Goal: Information Seeking & Learning: Find specific fact

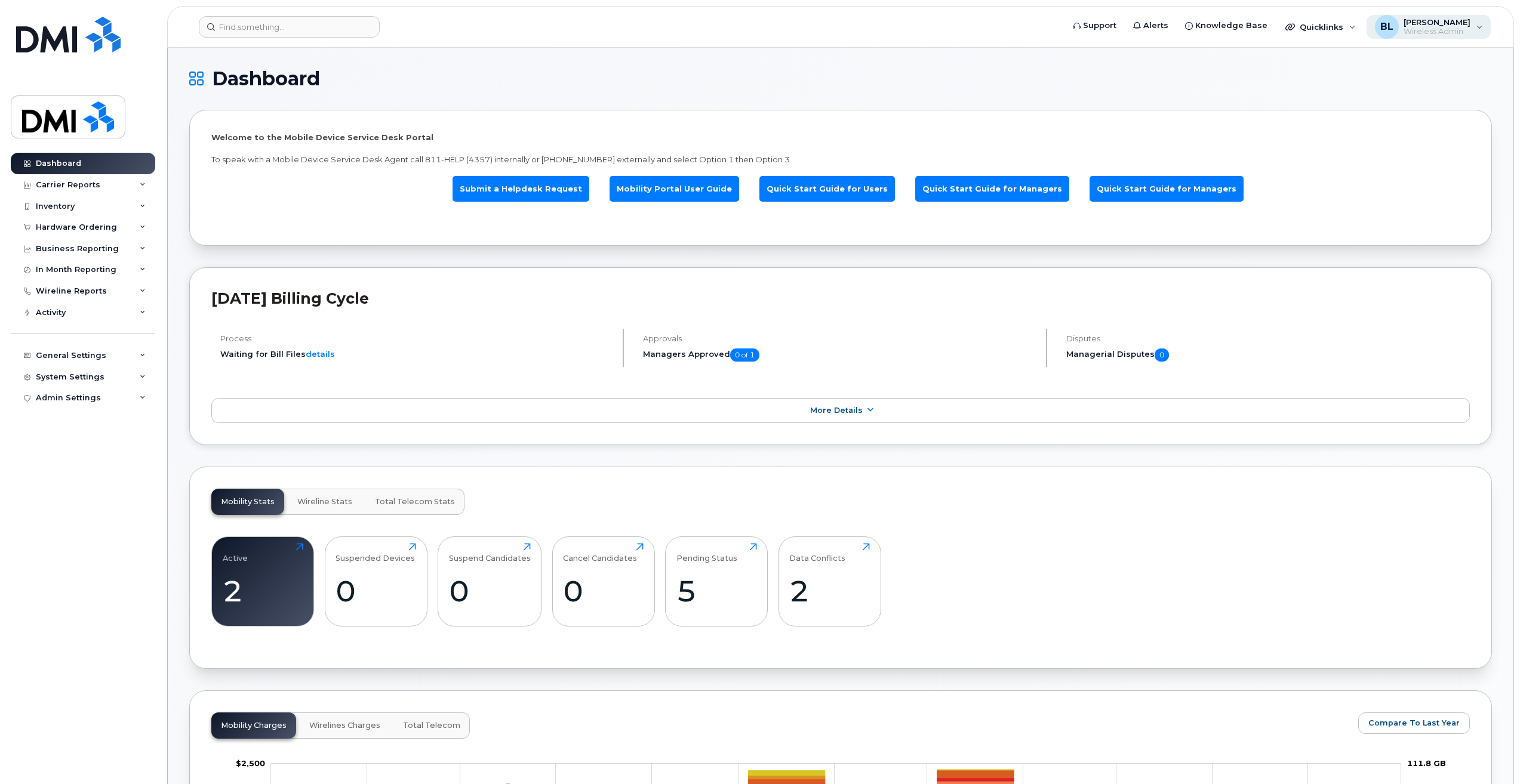
click at [1473, 29] on div "BL Brandon Lam Wireless Admin" at bounding box center [1429, 27] width 125 height 24
click at [1471, 30] on div "BL Brandon Lam Wireless Admin" at bounding box center [1429, 27] width 125 height 24
click at [98, 378] on div "System Settings" at bounding box center [71, 377] width 69 height 9
click at [1429, 19] on span "[PERSON_NAME]" at bounding box center [1438, 22] width 67 height 9
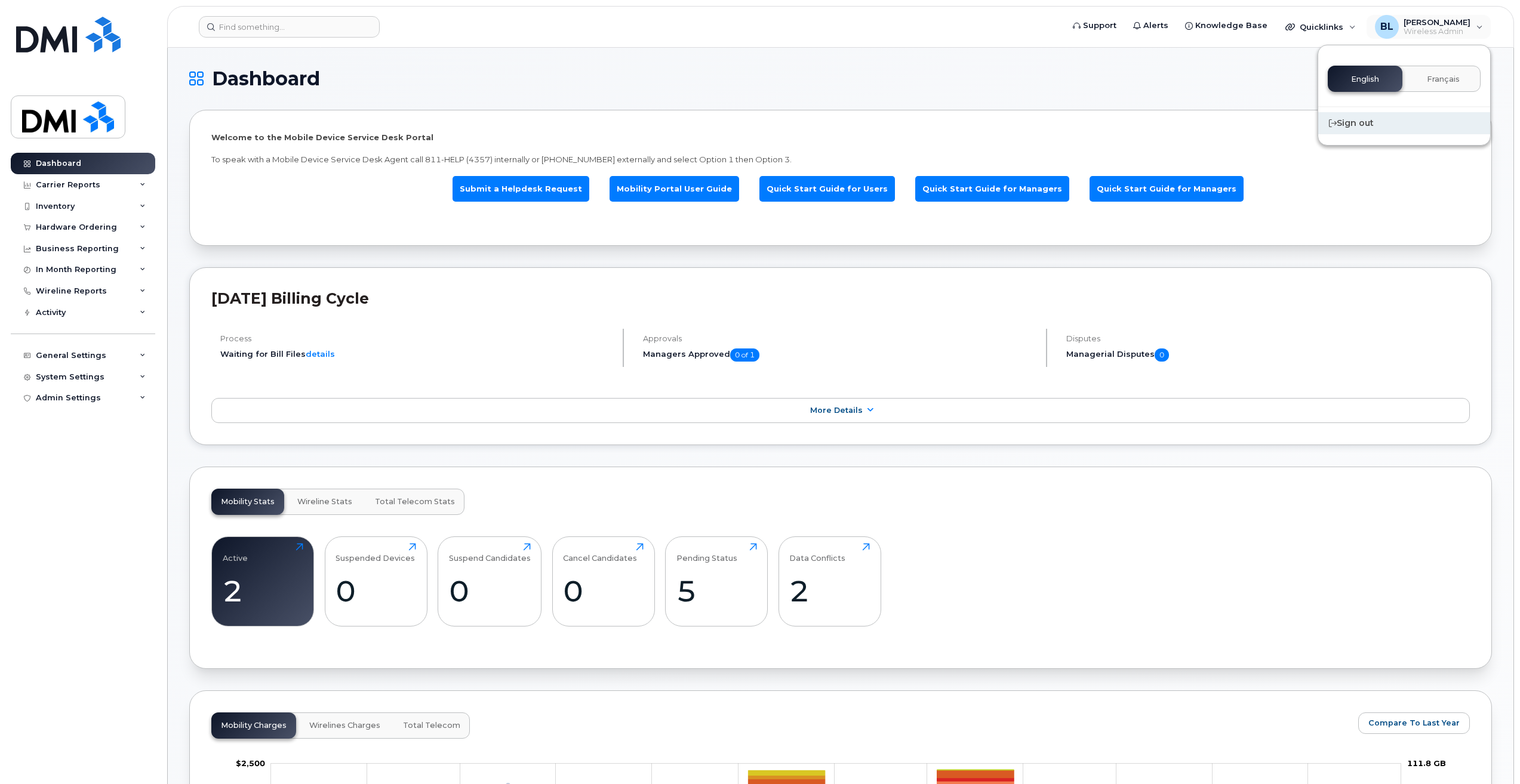
click at [1359, 125] on div "Sign out" at bounding box center [1404, 123] width 172 height 22
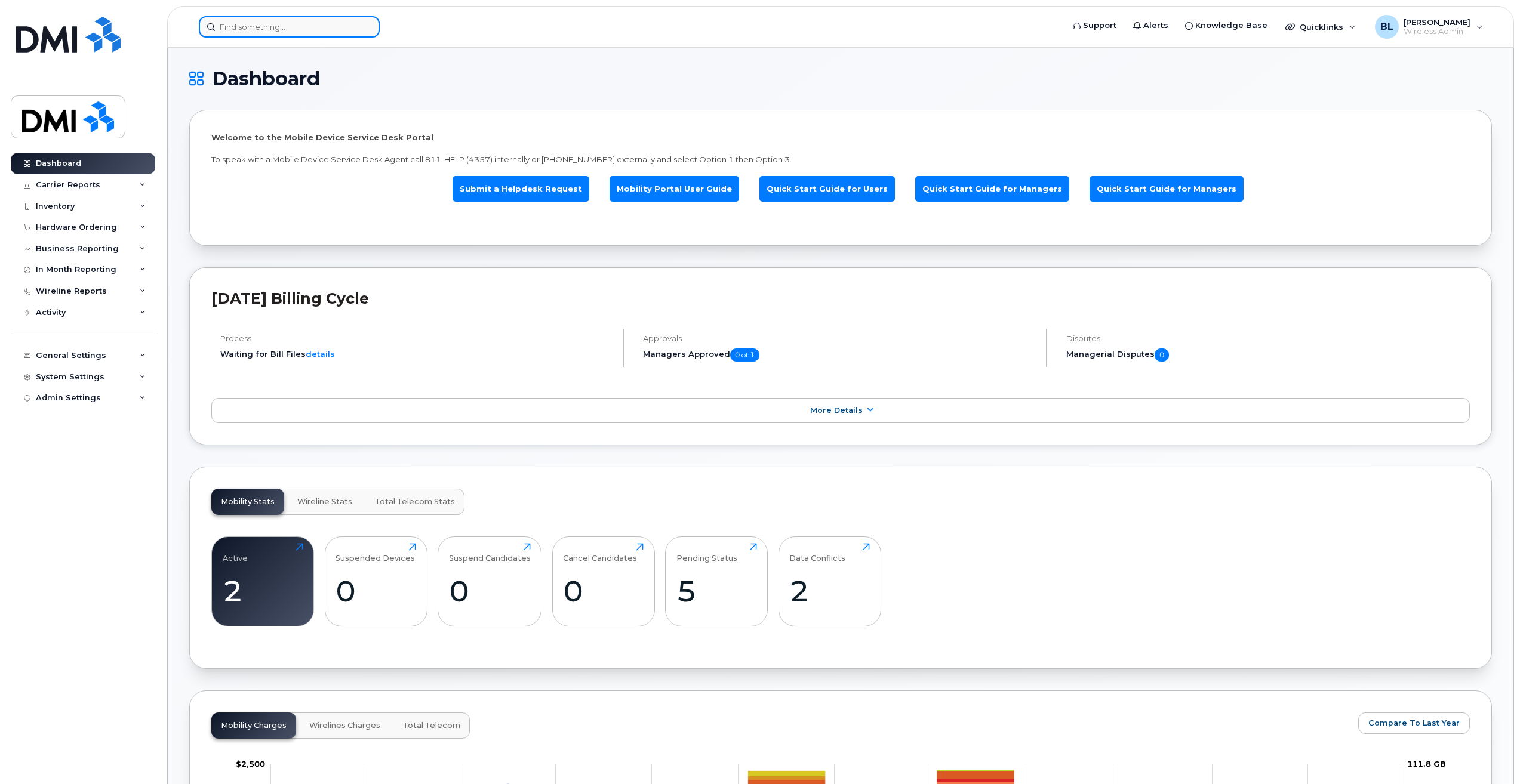
click at [296, 23] on input at bounding box center [289, 27] width 181 height 22
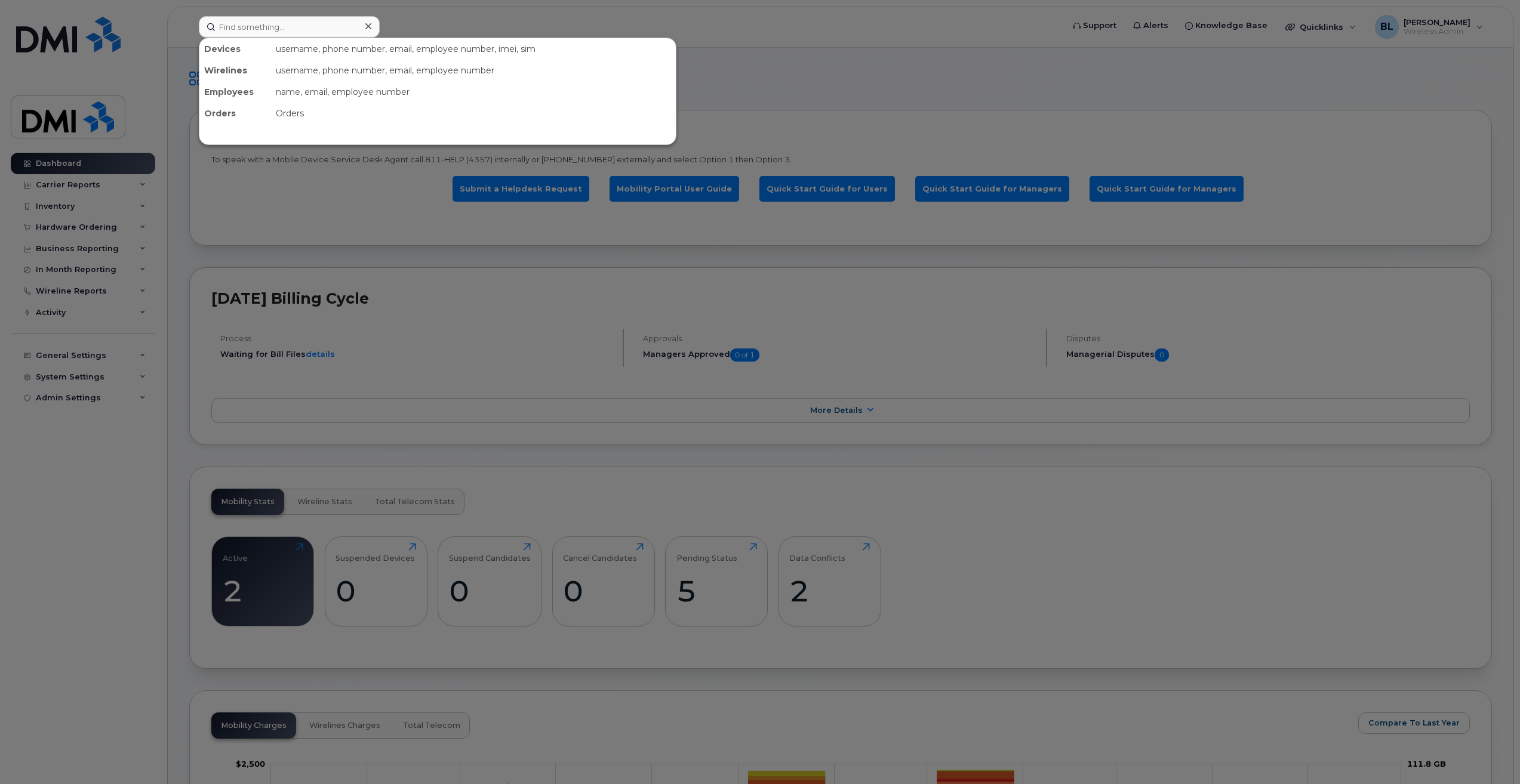
click at [392, 241] on div at bounding box center [760, 392] width 1520 height 784
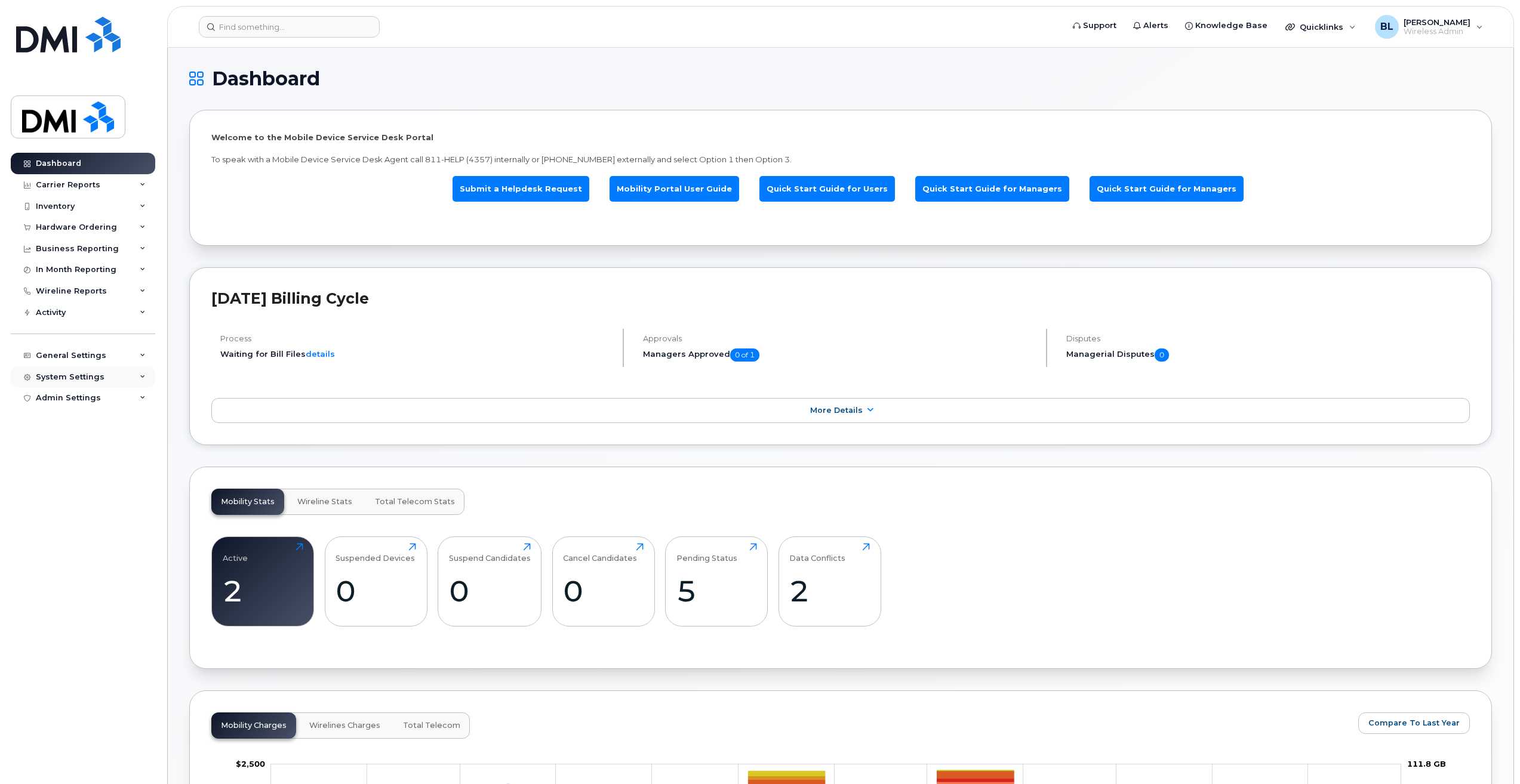
click at [84, 374] on div "System Settings" at bounding box center [71, 377] width 69 height 9
click at [50, 556] on div "Users" at bounding box center [53, 558] width 24 height 11
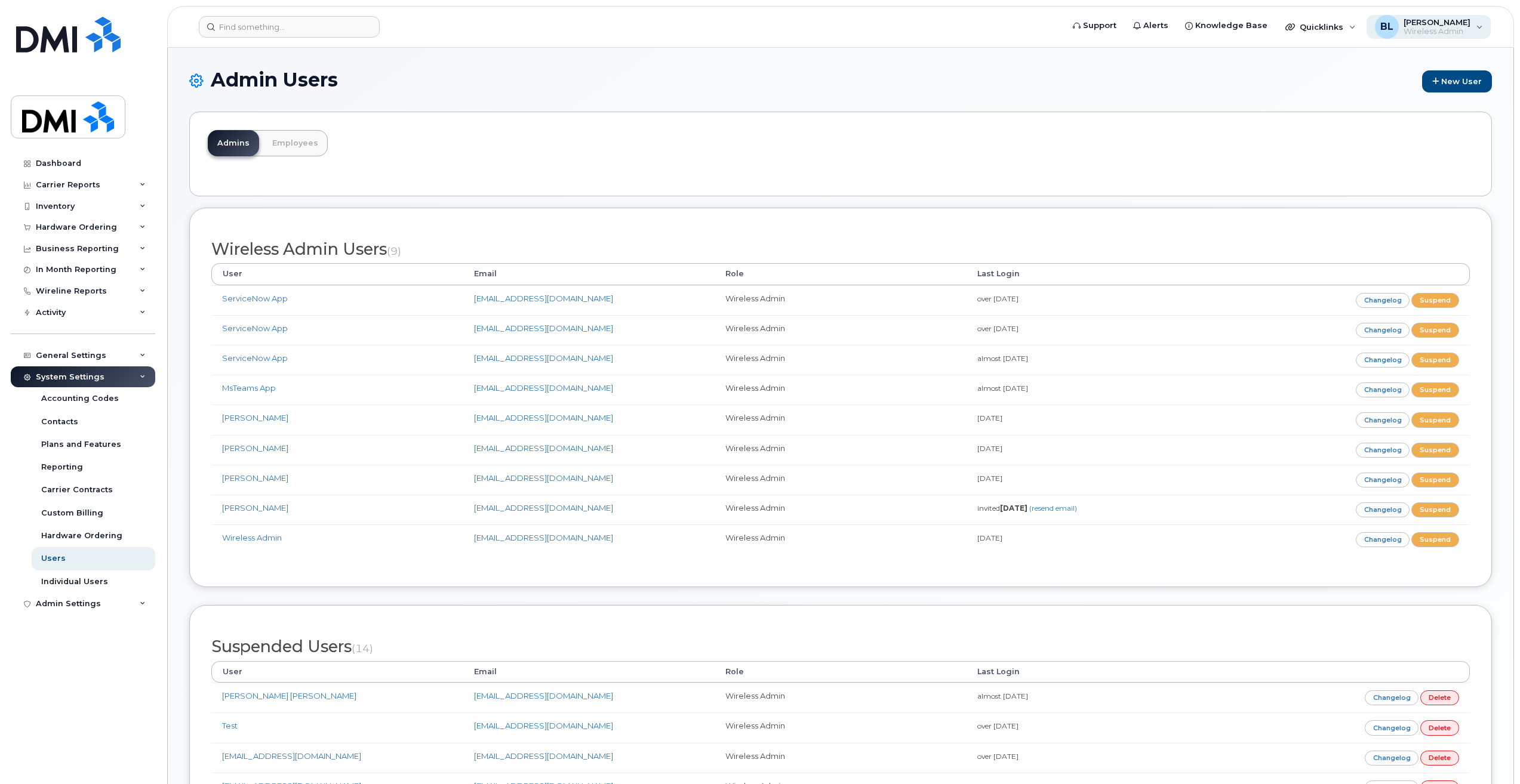
click at [1447, 29] on span "Wireless Admin" at bounding box center [1438, 31] width 67 height 9
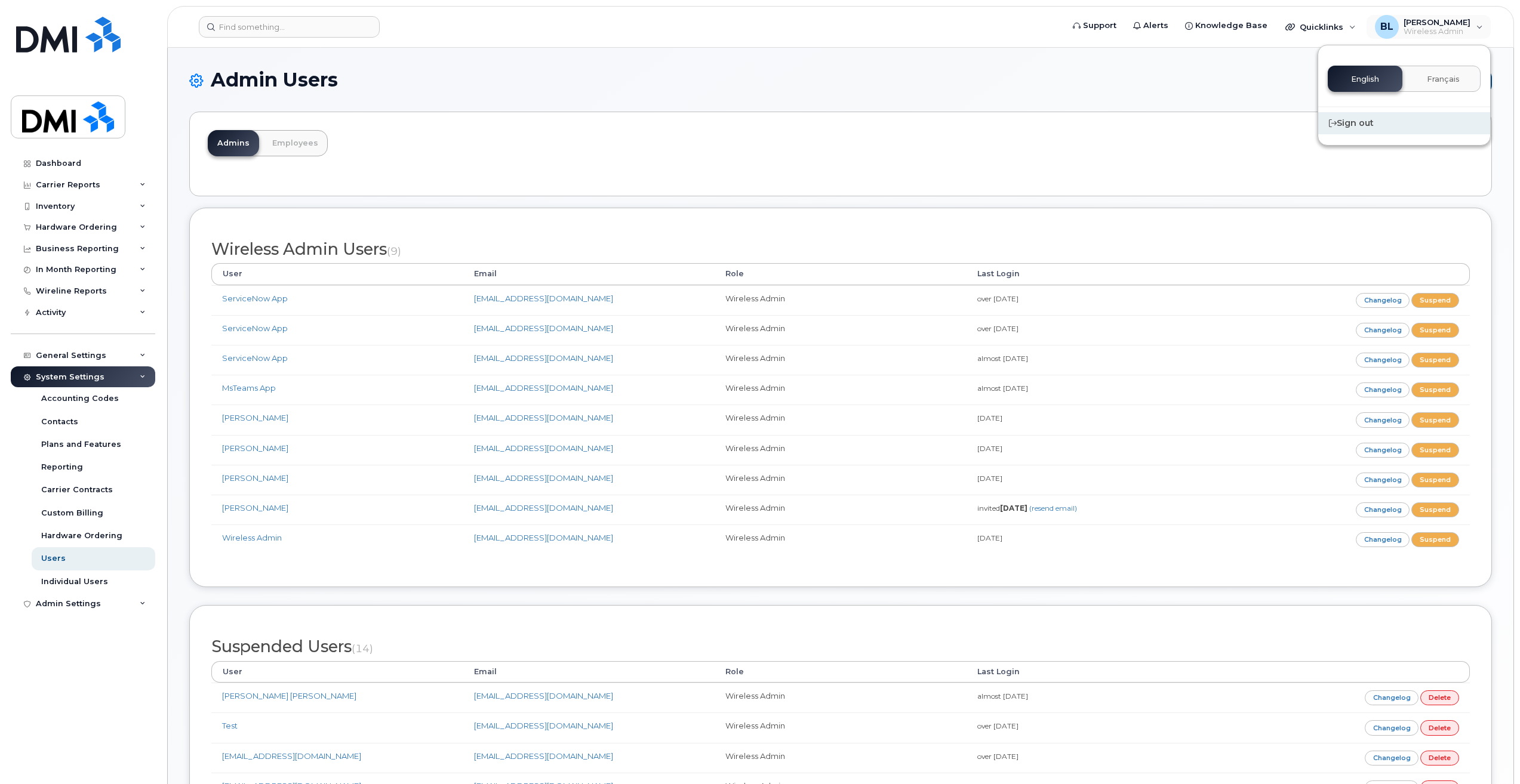
click at [1383, 118] on div "Sign out" at bounding box center [1404, 123] width 172 height 22
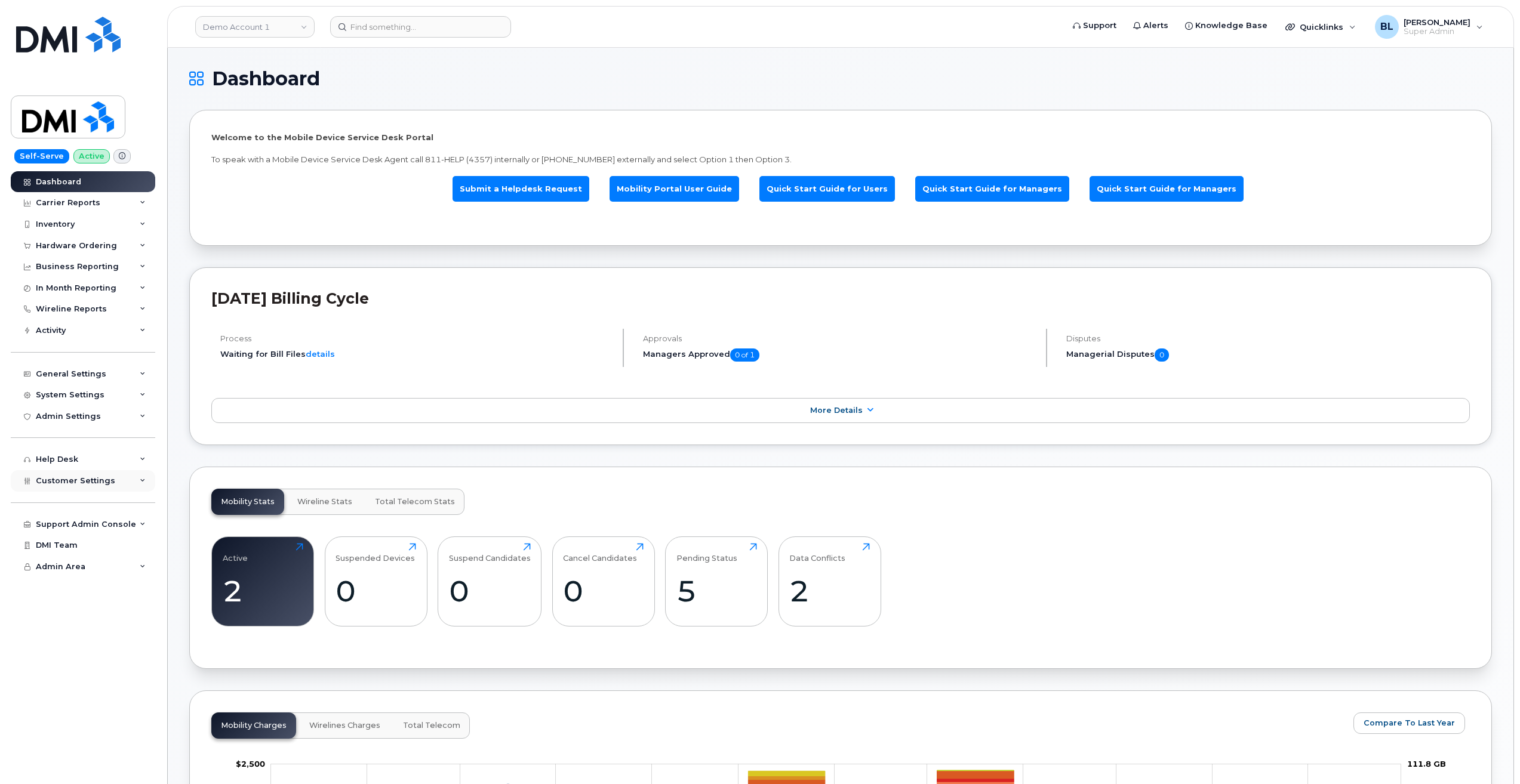
click at [104, 478] on span "Customer Settings" at bounding box center [76, 480] width 80 height 9
drag, startPoint x: 438, startPoint y: 238, endPoint x: 411, endPoint y: 117, distance: 124.0
click at [438, 238] on div "Welcome to the Mobile Device Service Desk Portal To speak with a Mobile Device …" at bounding box center [841, 178] width 1303 height 136
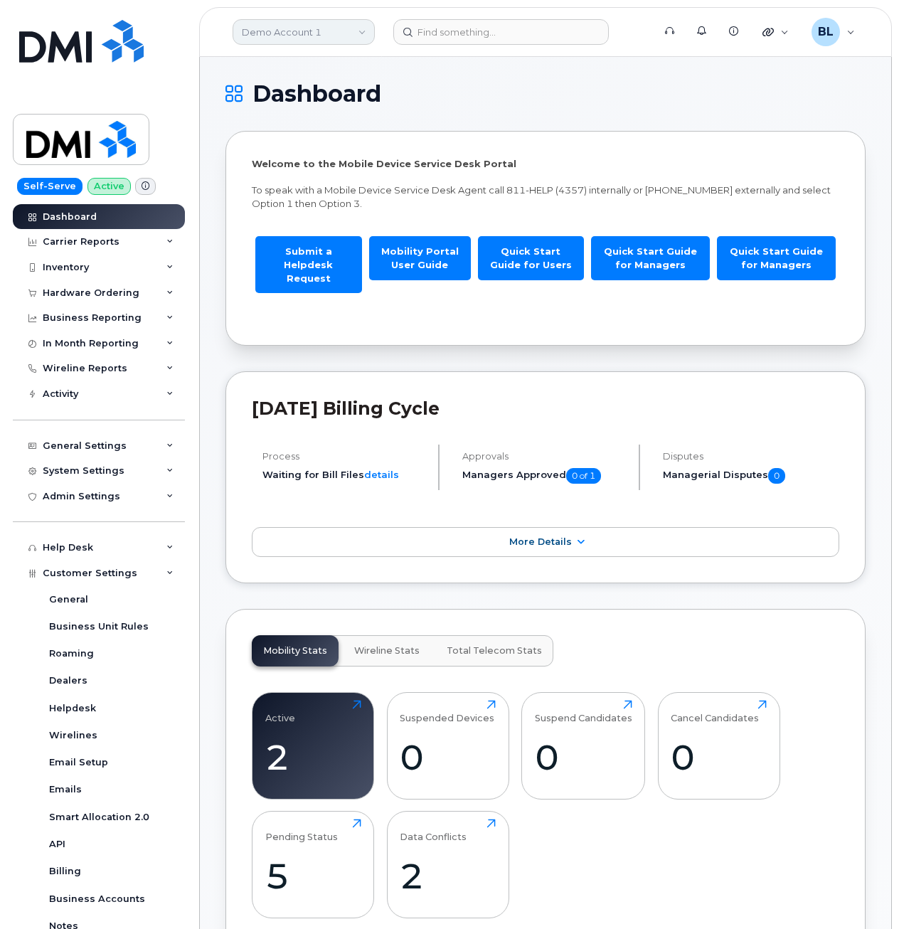
click at [314, 34] on link "Demo Account 1" at bounding box center [304, 32] width 142 height 26
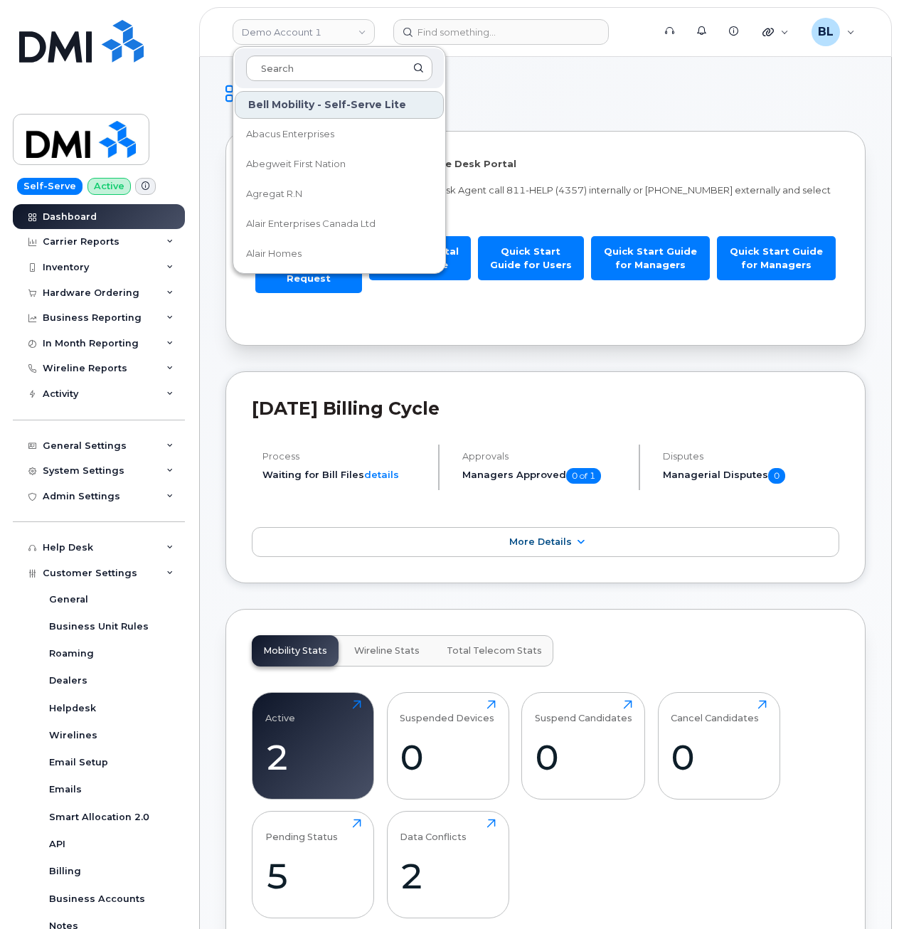
click at [569, 102] on h1 "Dashboard" at bounding box center [541, 93] width 633 height 23
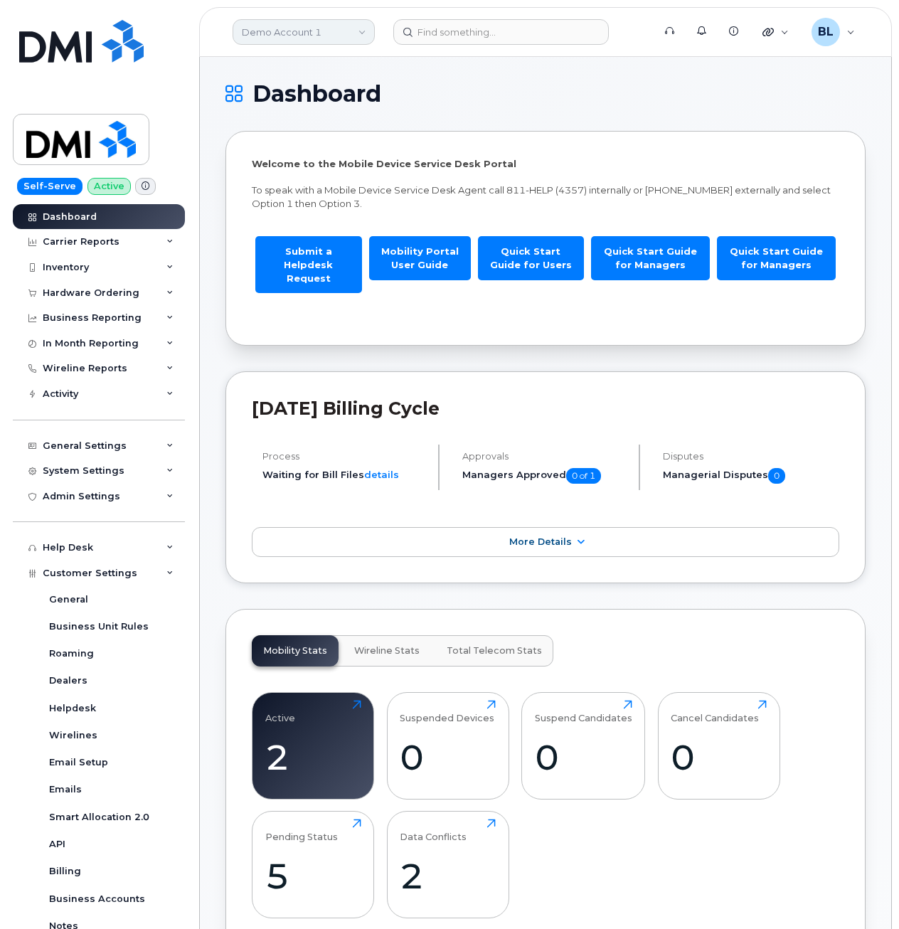
click at [362, 28] on link "Demo Account 1" at bounding box center [304, 32] width 142 height 26
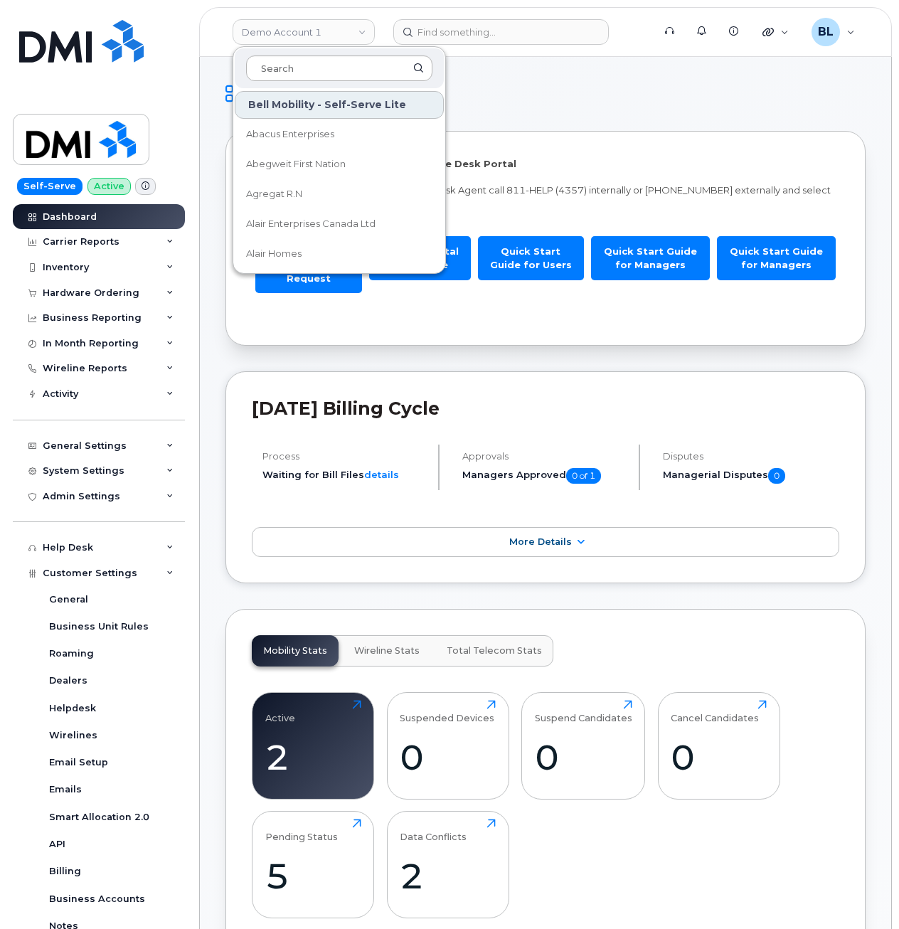
click at [316, 63] on input at bounding box center [339, 68] width 186 height 26
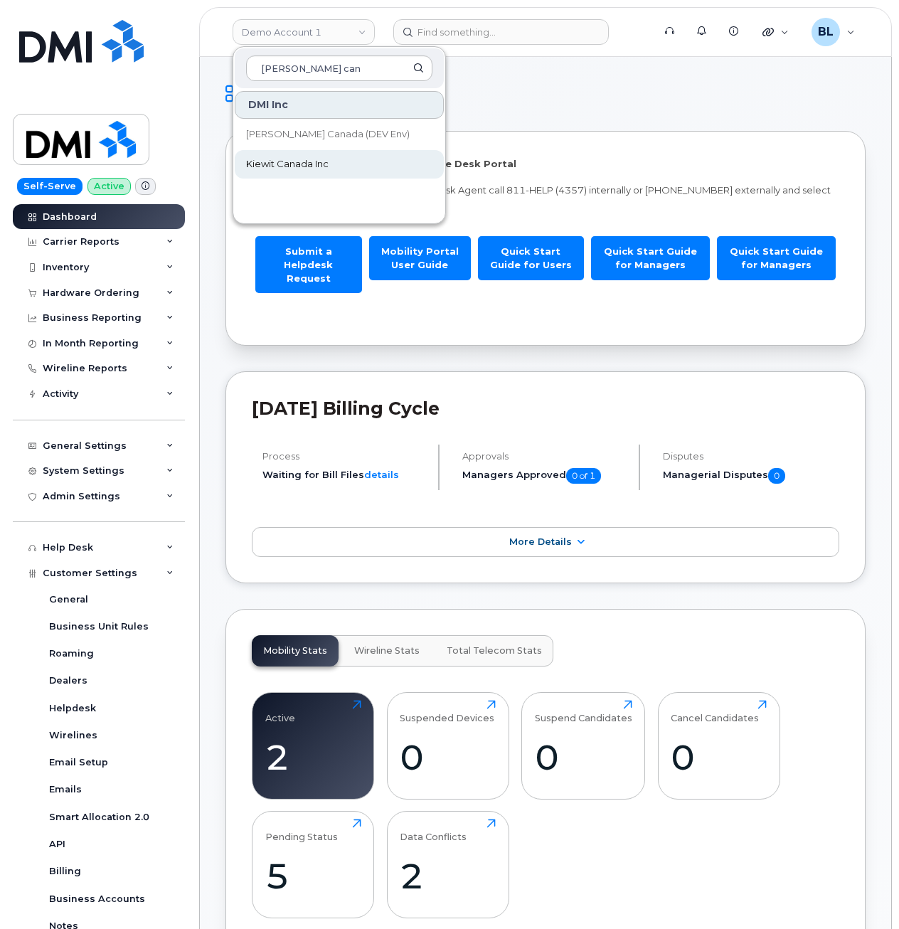
type input "kiewit can"
click at [283, 160] on span "Kiewit Canada Inc" at bounding box center [287, 164] width 82 height 14
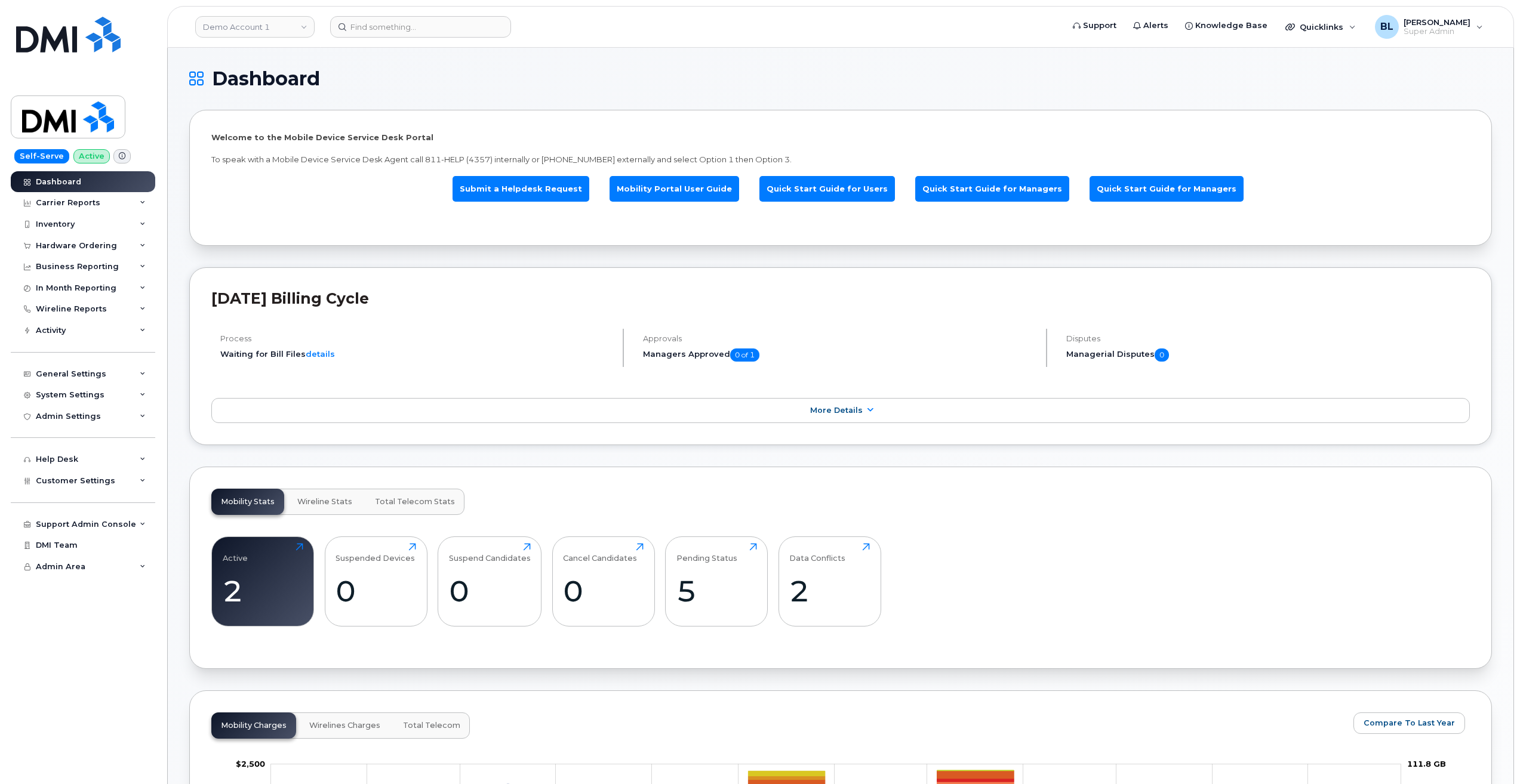
drag, startPoint x: 307, startPoint y: 86, endPoint x: 301, endPoint y: 89, distance: 6.7
click at [307, 86] on span "Dashboard" at bounding box center [265, 78] width 108 height 18
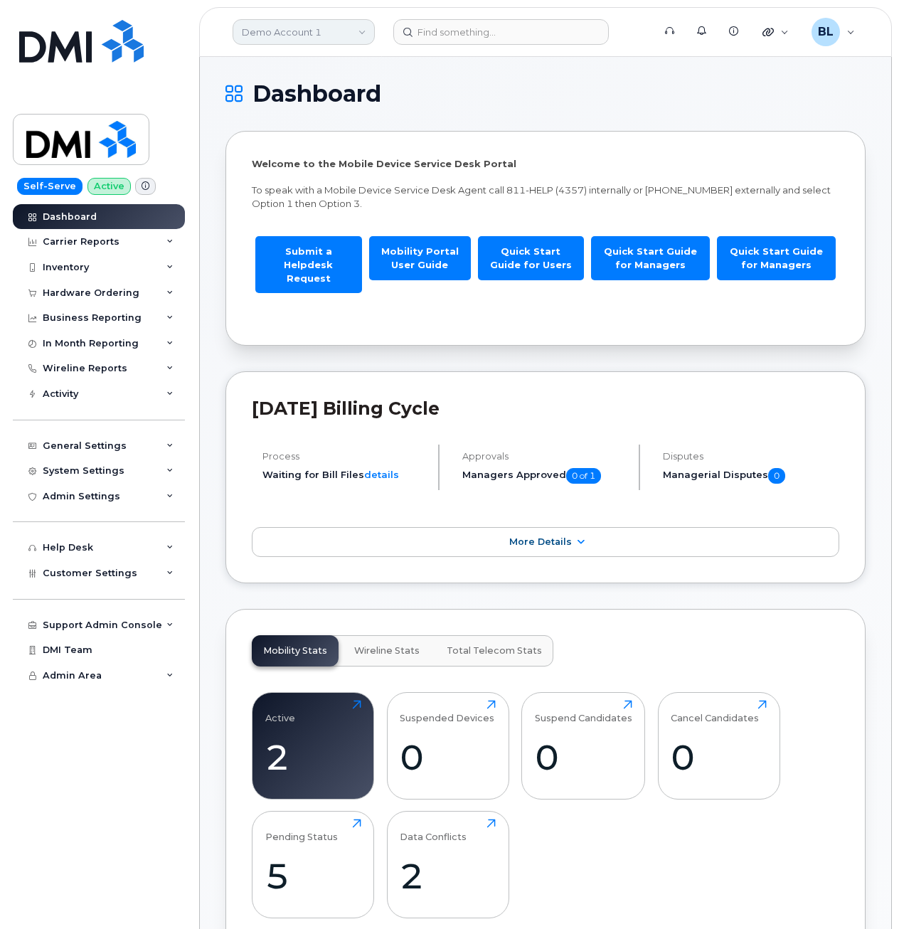
click at [324, 34] on link "Demo Account 1" at bounding box center [304, 32] width 142 height 26
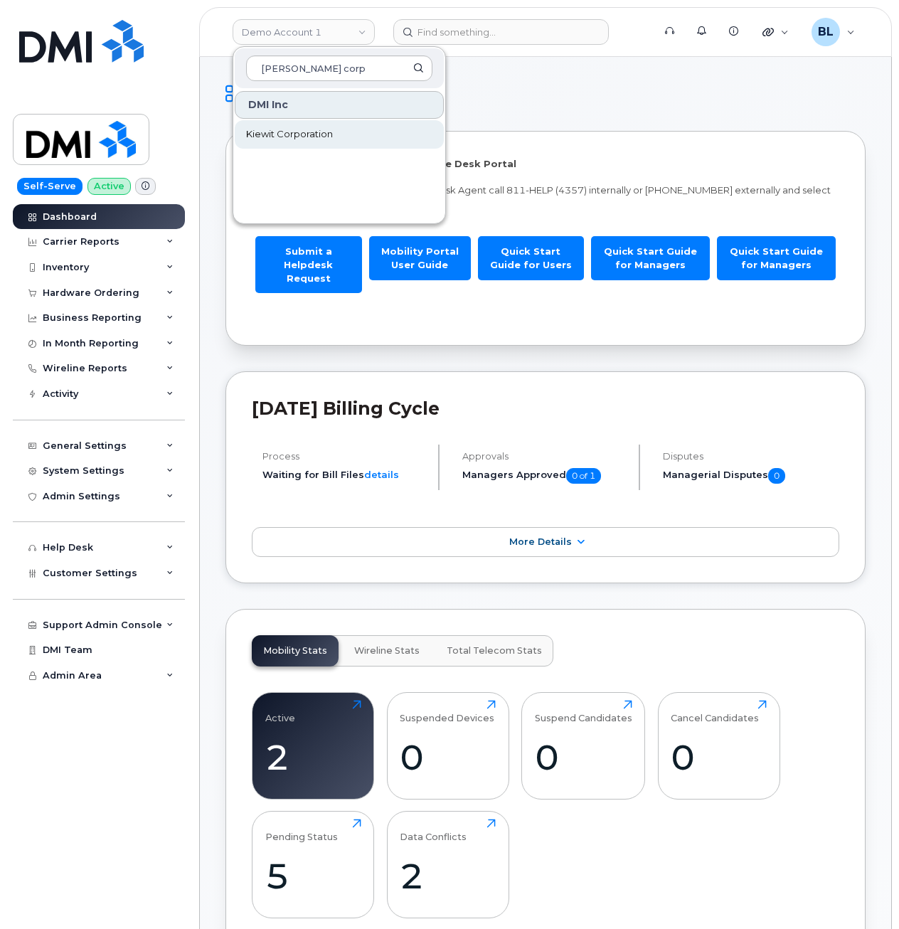
type input "kiewit corp"
click at [342, 142] on link "Kiewit Corporation" at bounding box center [339, 134] width 209 height 28
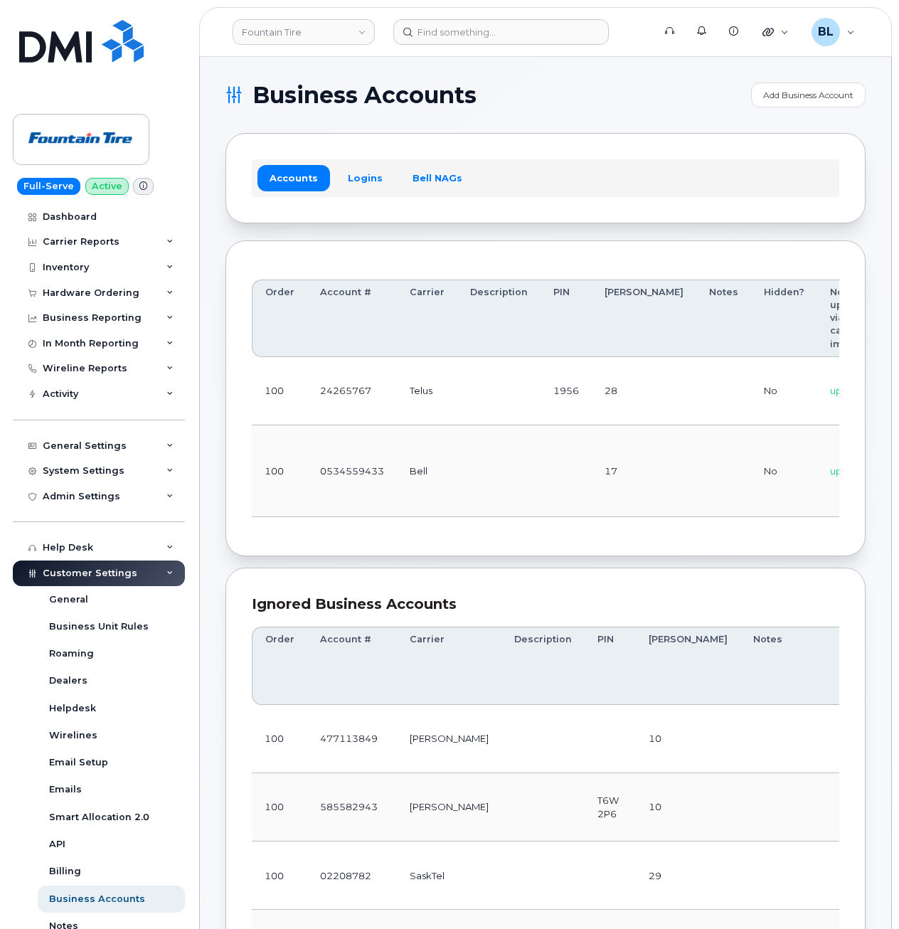
drag, startPoint x: 344, startPoint y: 364, endPoint x: 346, endPoint y: 376, distance: 12.3
click at [345, 363] on td "24265767" at bounding box center [352, 391] width 90 height 68
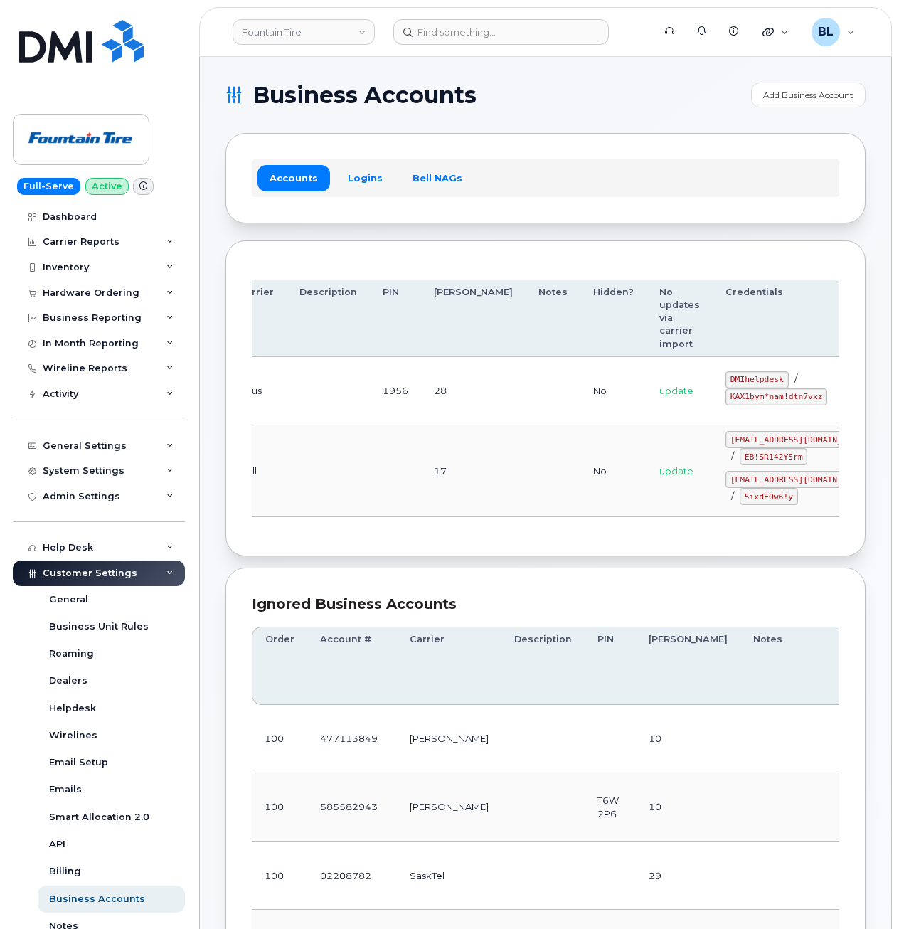
drag, startPoint x: 647, startPoint y: 398, endPoint x: 778, endPoint y: 427, distance: 133.9
drag, startPoint x: 655, startPoint y: 380, endPoint x: 710, endPoint y: 380, distance: 55.5
click at [725, 380] on div "DMIhelpdesk / KAX1bym*nam!dtn7vxz" at bounding box center [798, 388] width 146 height 34
copy code "DMIhelpdesk"
click at [422, 433] on td "17" at bounding box center [473, 471] width 105 height 92
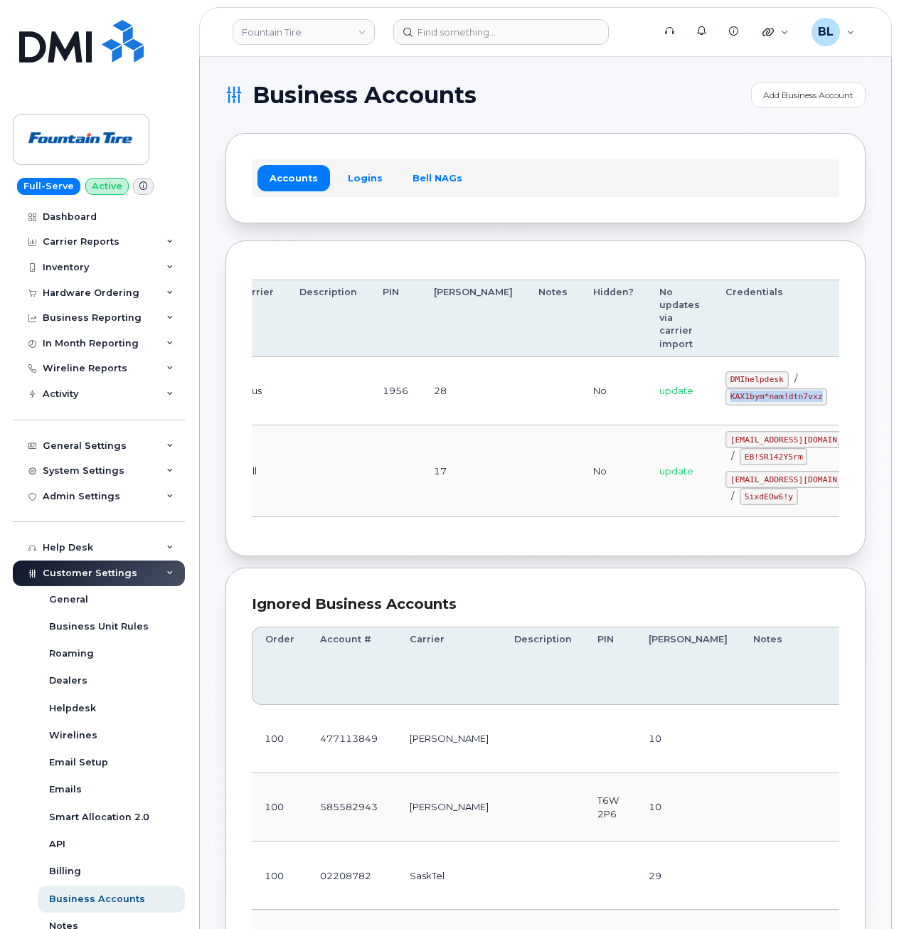
drag, startPoint x: 656, startPoint y: 400, endPoint x: 759, endPoint y: 397, distance: 103.1
click at [759, 397] on tr "100 24265767 Telus 1956 28 No update DMIhelpdesk / KAX1bym*nam!dtn7vxz Edit Del…" at bounding box center [523, 391] width 885 height 68
copy tr "KAX1bym*nam!dtn7vxz Edit Delete"
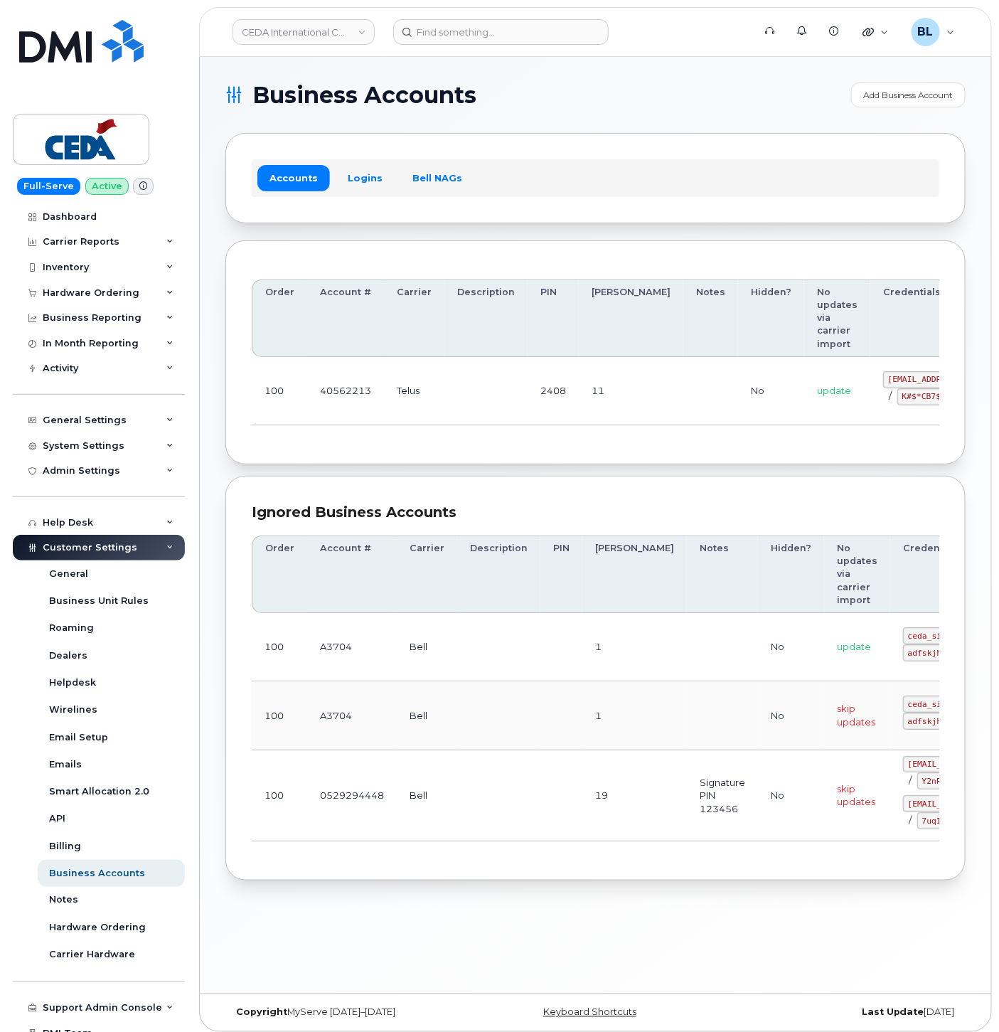
drag, startPoint x: 402, startPoint y: 432, endPoint x: 759, endPoint y: 409, distance: 357.0
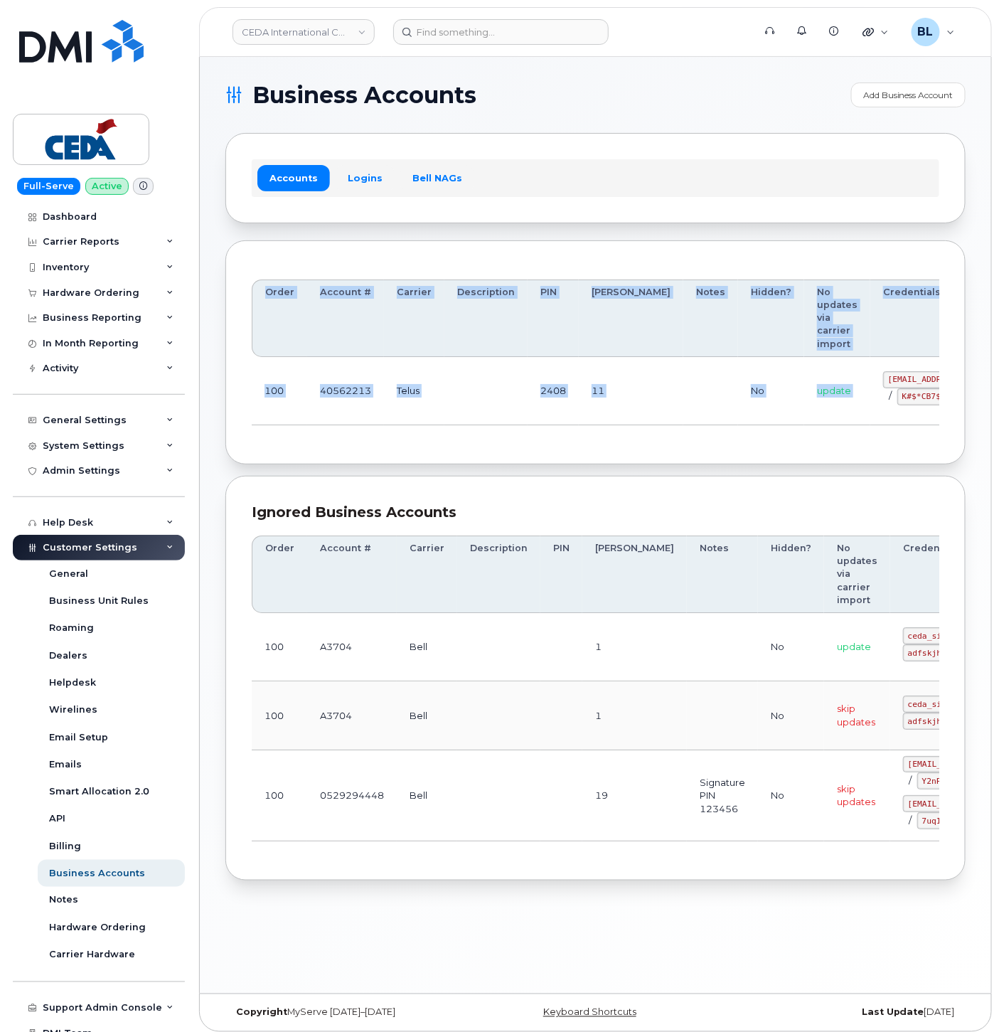
scroll to position [0, 84]
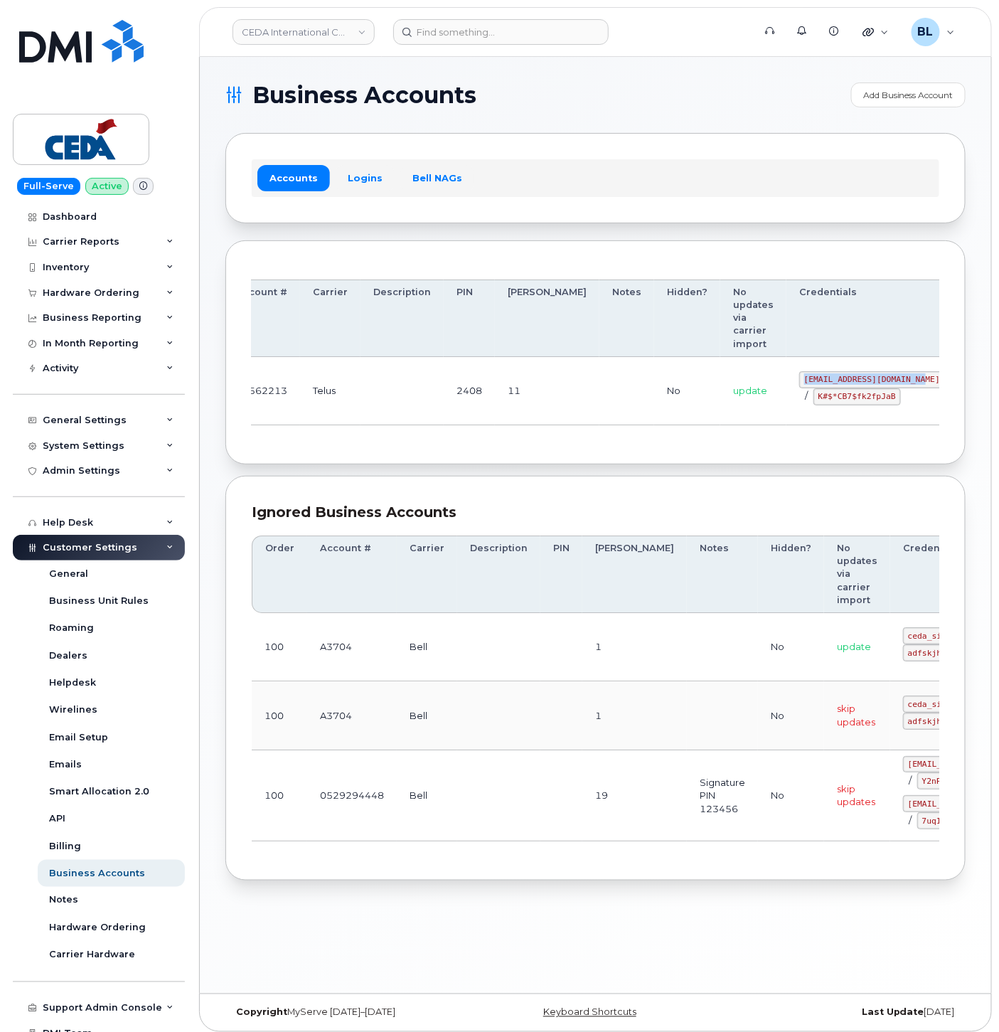
drag, startPoint x: 816, startPoint y: 377, endPoint x: 843, endPoint y: 380, distance: 27.3
click at [843, 380] on code "[EMAIL_ADDRESS][DOMAIN_NAME]" at bounding box center [872, 379] width 146 height 17
copy code "[EMAIL_ADDRESS][DOMAIN_NAME]"
drag, startPoint x: 743, startPoint y: 392, endPoint x: 818, endPoint y: 399, distance: 75.7
click at [818, 399] on code "K#$*CB7$fk2fpJaB" at bounding box center [856, 396] width 87 height 17
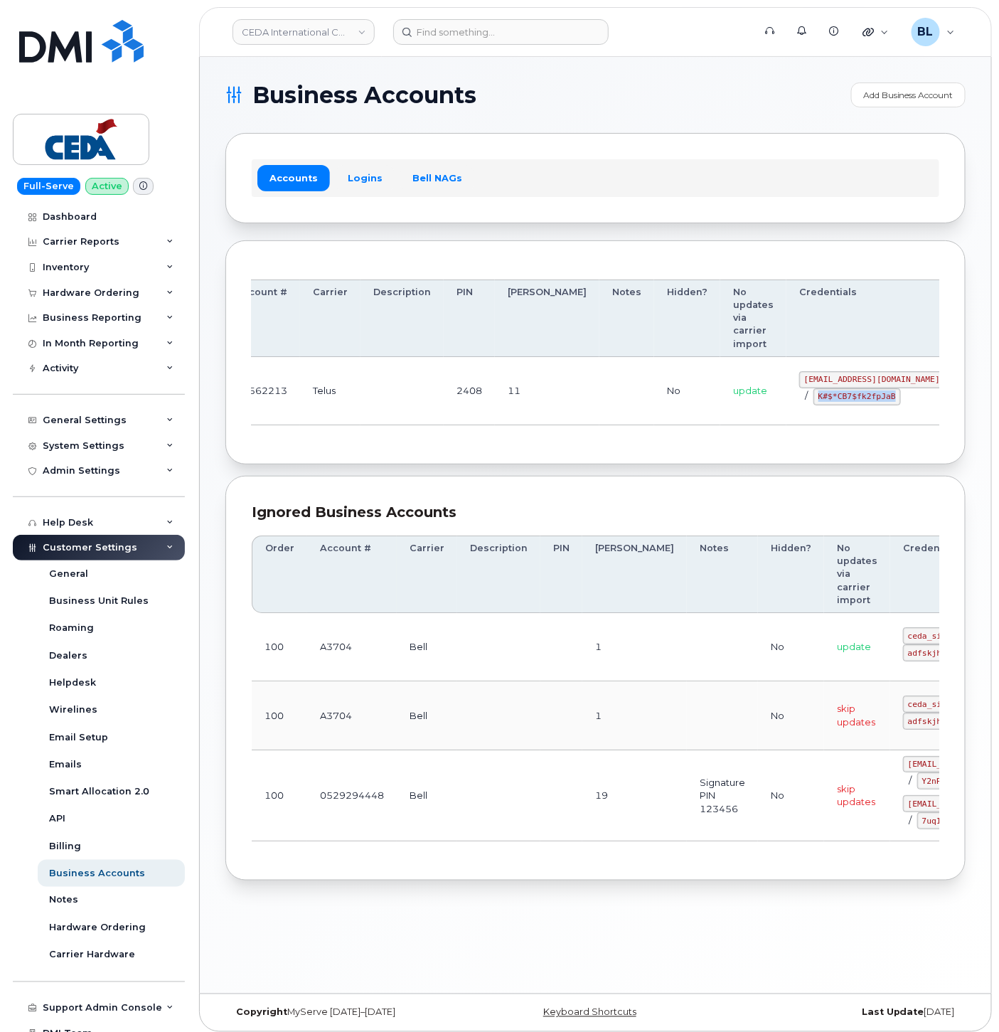
copy code "K#$*CB7$fk2fpJaB"
drag, startPoint x: 1003, startPoint y: 494, endPoint x: 548, endPoint y: 119, distance: 590.0
click at [570, 459] on div "Order Account # Carrier Description PIN [PERSON_NAME] Notes Hidden? No updates …" at bounding box center [595, 352] width 740 height 225
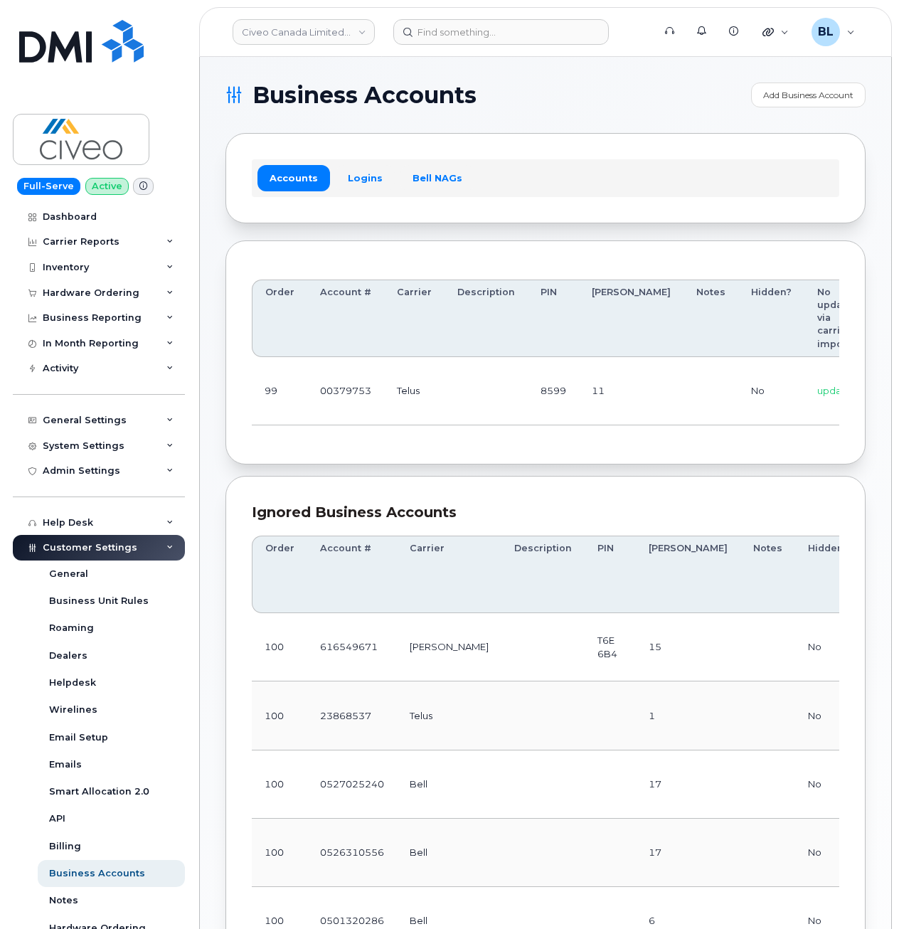
click at [426, 462] on div "Order Account # Carrier Description PIN Bill Day Notes Hidden? No updates via c…" at bounding box center [545, 352] width 640 height 225
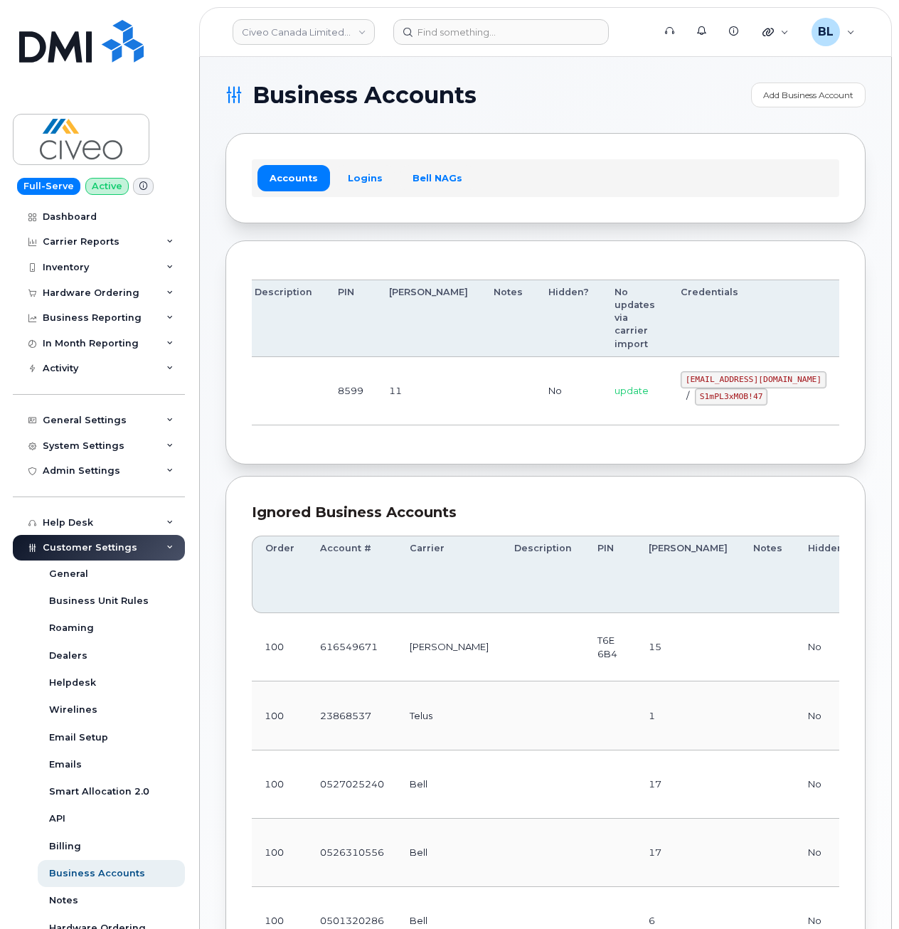
drag, startPoint x: 392, startPoint y: 368, endPoint x: 909, endPoint y: 374, distance: 517.7
drag, startPoint x: 612, startPoint y: 381, endPoint x: 746, endPoint y: 382, distance: 133.7
click at [746, 382] on td "svc_simplexmobility@civeo.com / S1mPL3xMOB!47" at bounding box center [753, 391] width 171 height 68
copy code "svc_simplexmobility@civeo.com"
drag, startPoint x: 555, startPoint y: 439, endPoint x: 589, endPoint y: 415, distance: 42.2
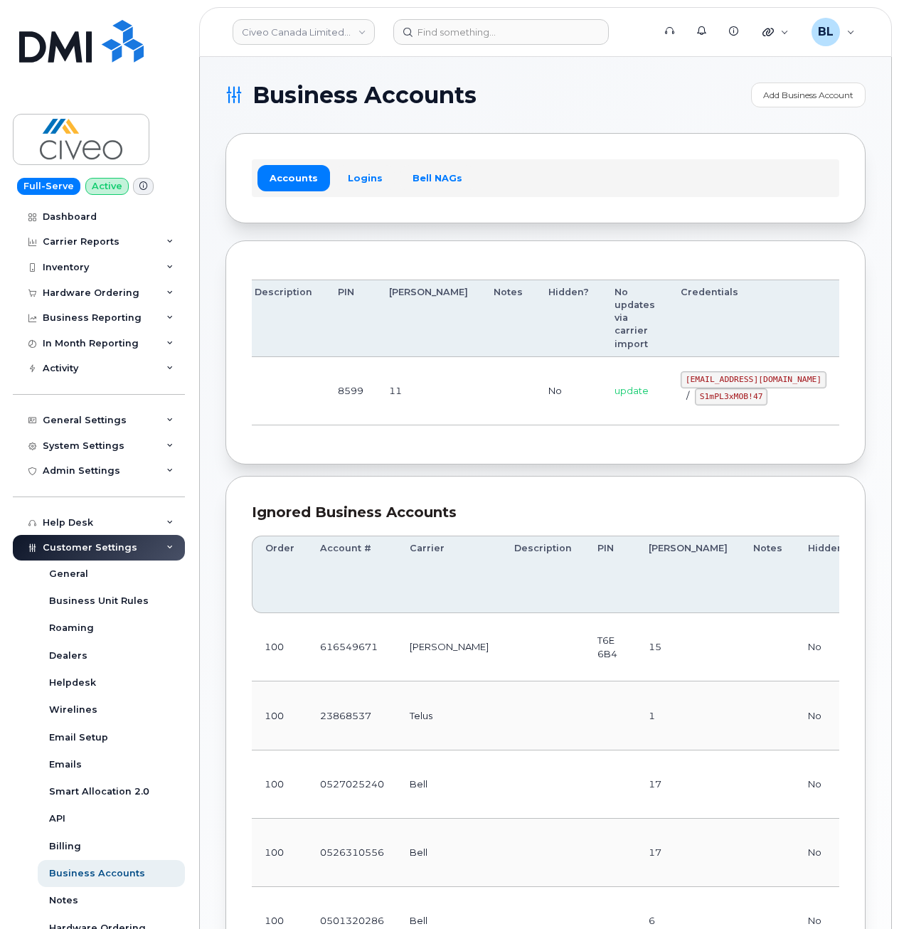
click at [555, 439] on div "Order Account # Carrier Description PIN Bill Day Notes Hidden? No updates via c…" at bounding box center [545, 353] width 587 height 172
drag, startPoint x: 629, startPoint y: 397, endPoint x: 681, endPoint y: 400, distance: 52.7
click at [695, 400] on code "S1mPL3xMOB!47" at bounding box center [731, 396] width 73 height 17
drag, startPoint x: 681, startPoint y: 400, endPoint x: 631, endPoint y: 399, distance: 49.8
click at [695, 399] on code "S1mPL3xMOB!47" at bounding box center [731, 396] width 73 height 17
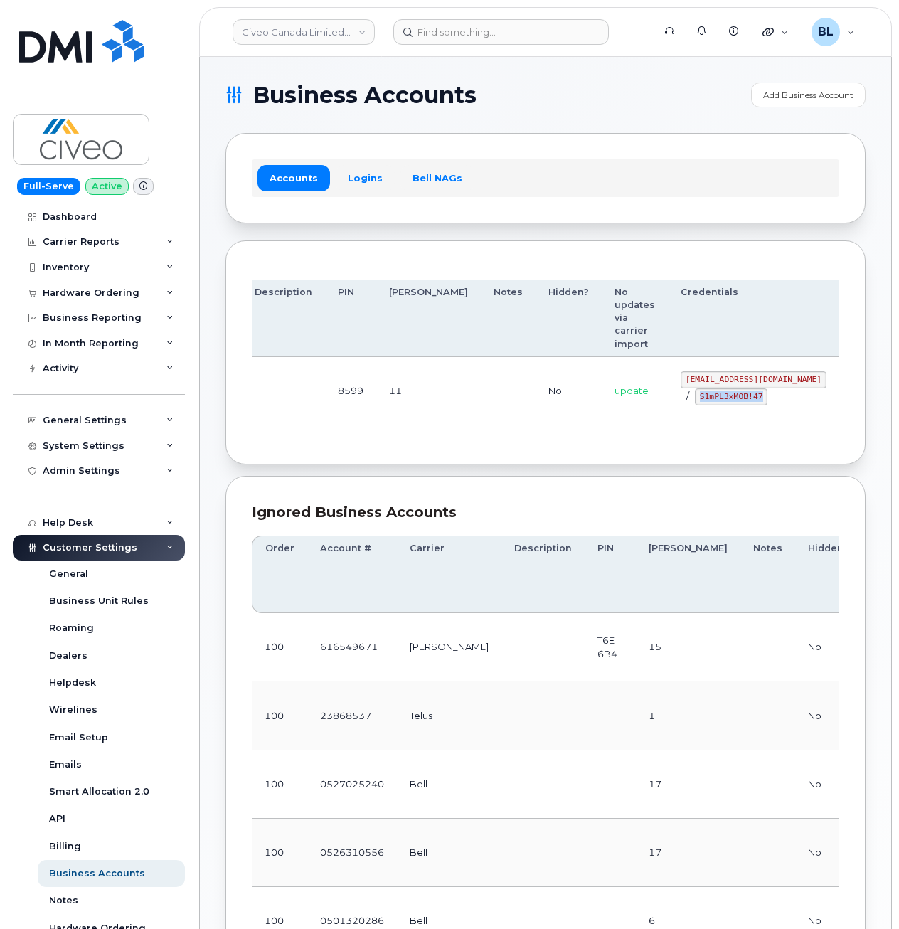
drag, startPoint x: 626, startPoint y: 397, endPoint x: 690, endPoint y: 401, distance: 64.1
click at [689, 401] on div "svc_simplexmobility@civeo.com / S1mPL3xMOB!47" at bounding box center [754, 388] width 146 height 34
copy code "S1mPL3xMOB!47"
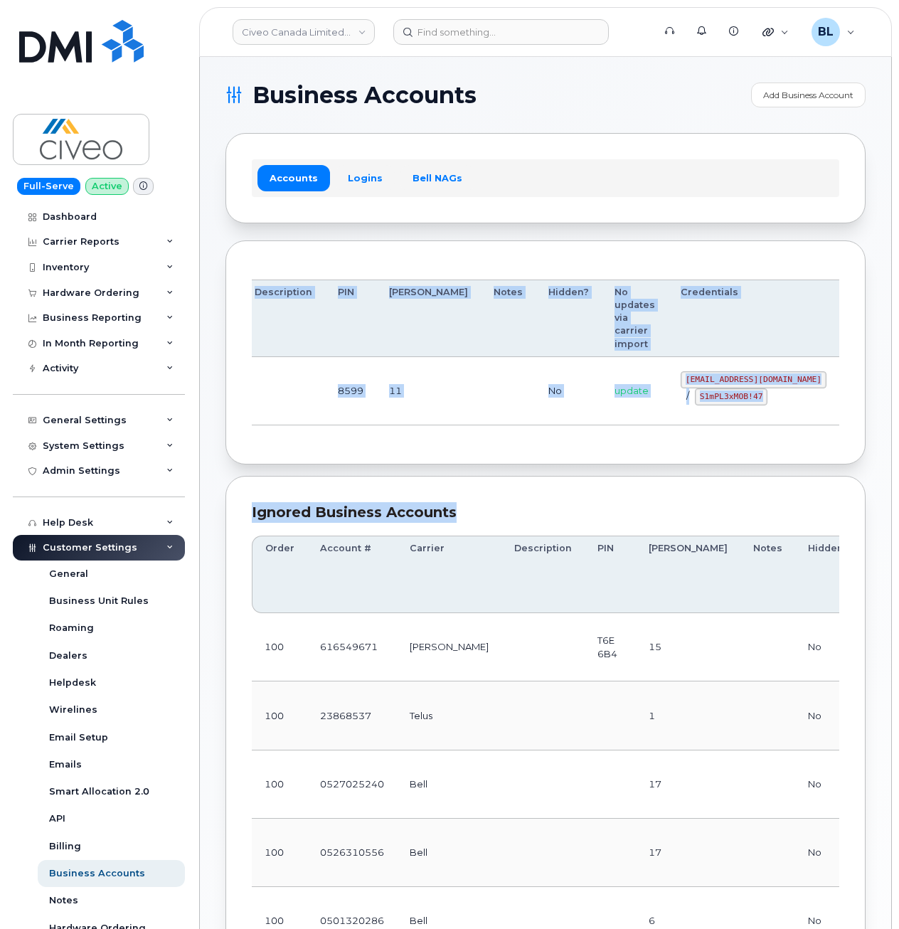
drag, startPoint x: 453, startPoint y: 474, endPoint x: 457, endPoint y: 464, distance: 10.6
click at [455, 467] on section "Business Accounts Add Business Account Accounts Logins Bell NAGs Order Account …" at bounding box center [545, 743] width 640 height 1322
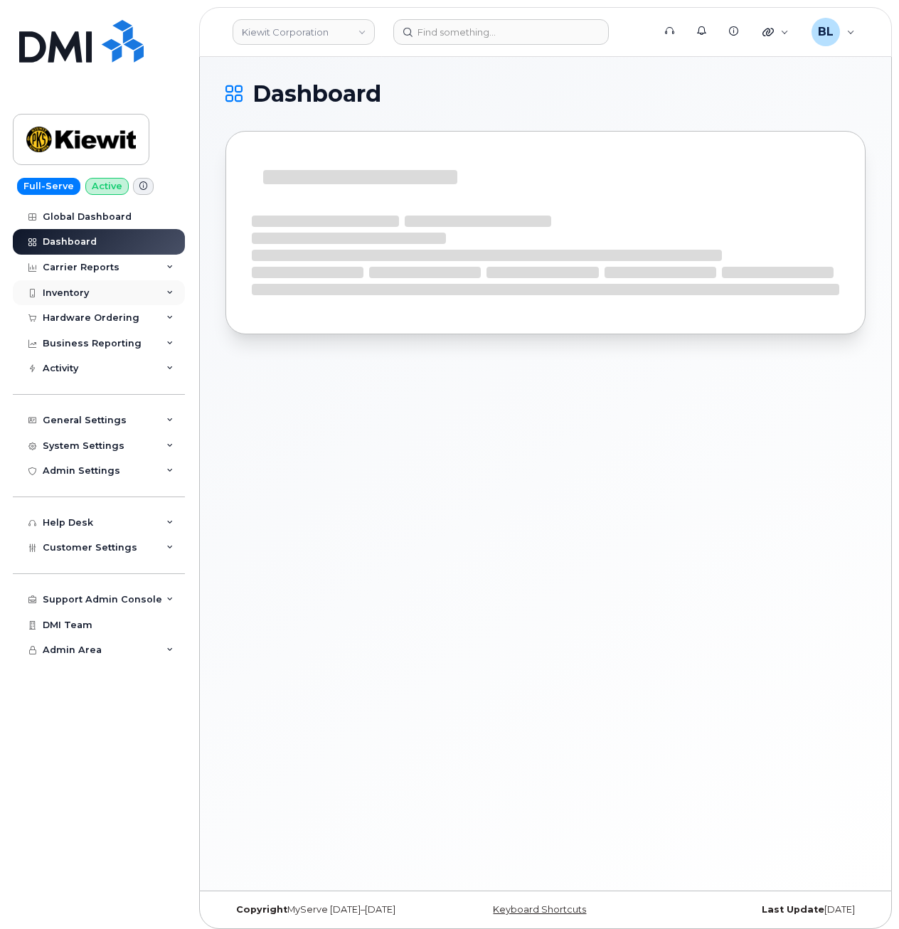
click at [108, 297] on div "Inventory" at bounding box center [99, 293] width 172 height 26
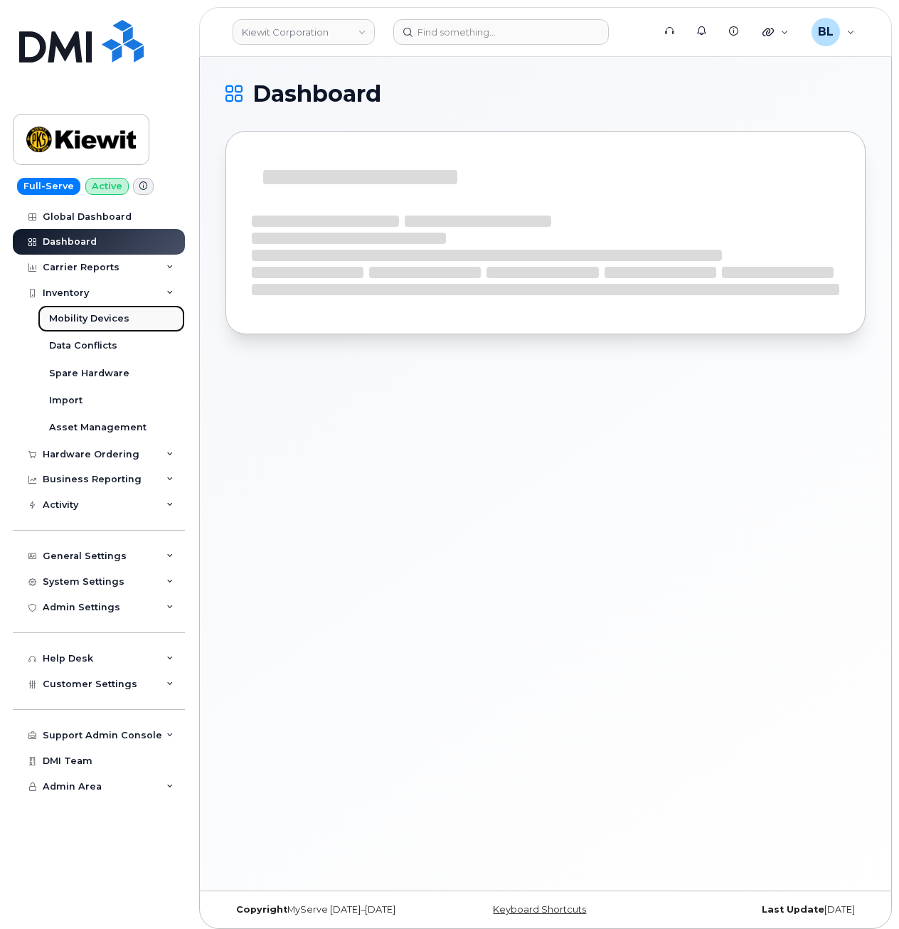
click at [139, 314] on link "Mobility Devices" at bounding box center [111, 318] width 147 height 27
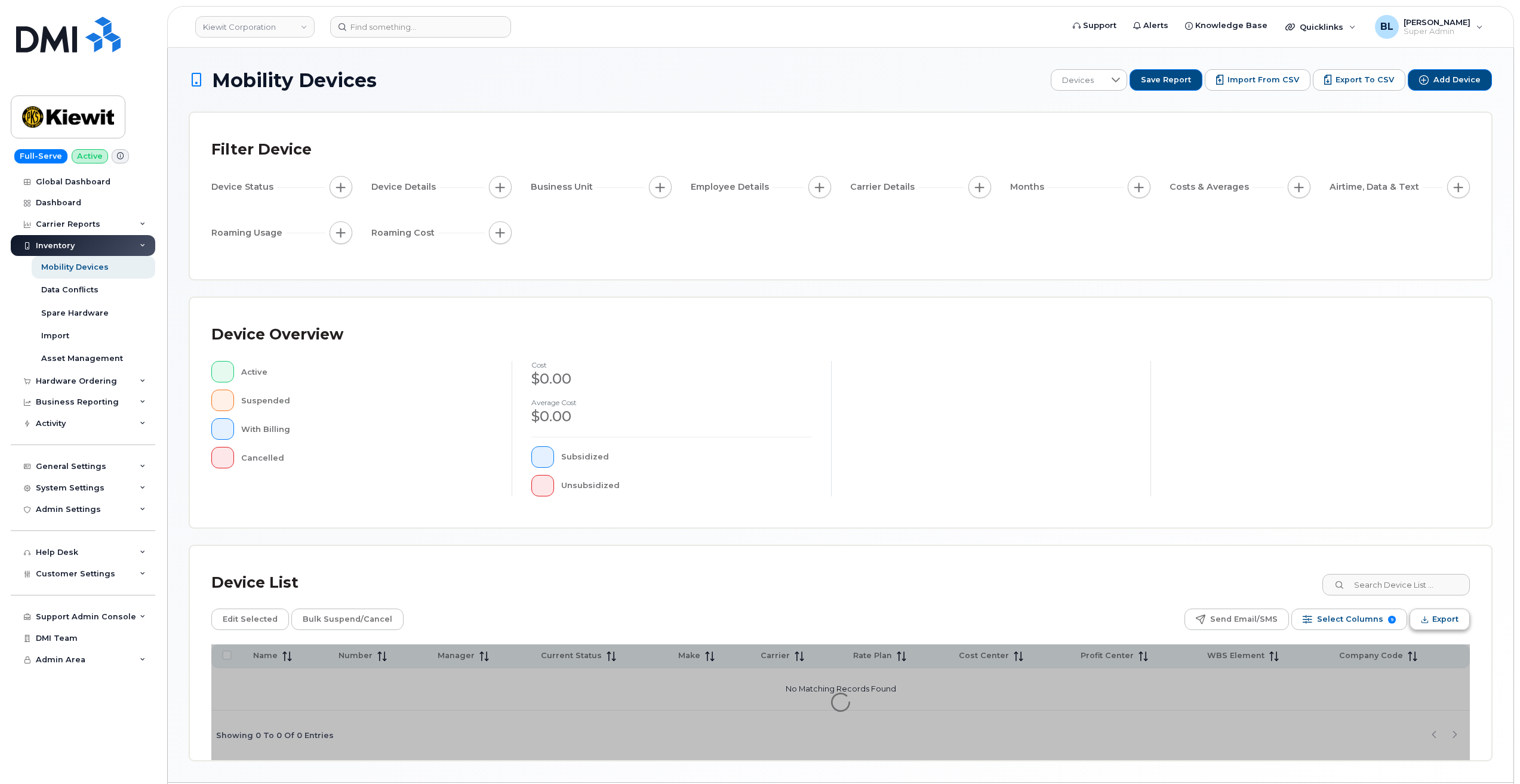
click at [754, 617] on span "Export" at bounding box center [1445, 619] width 26 height 18
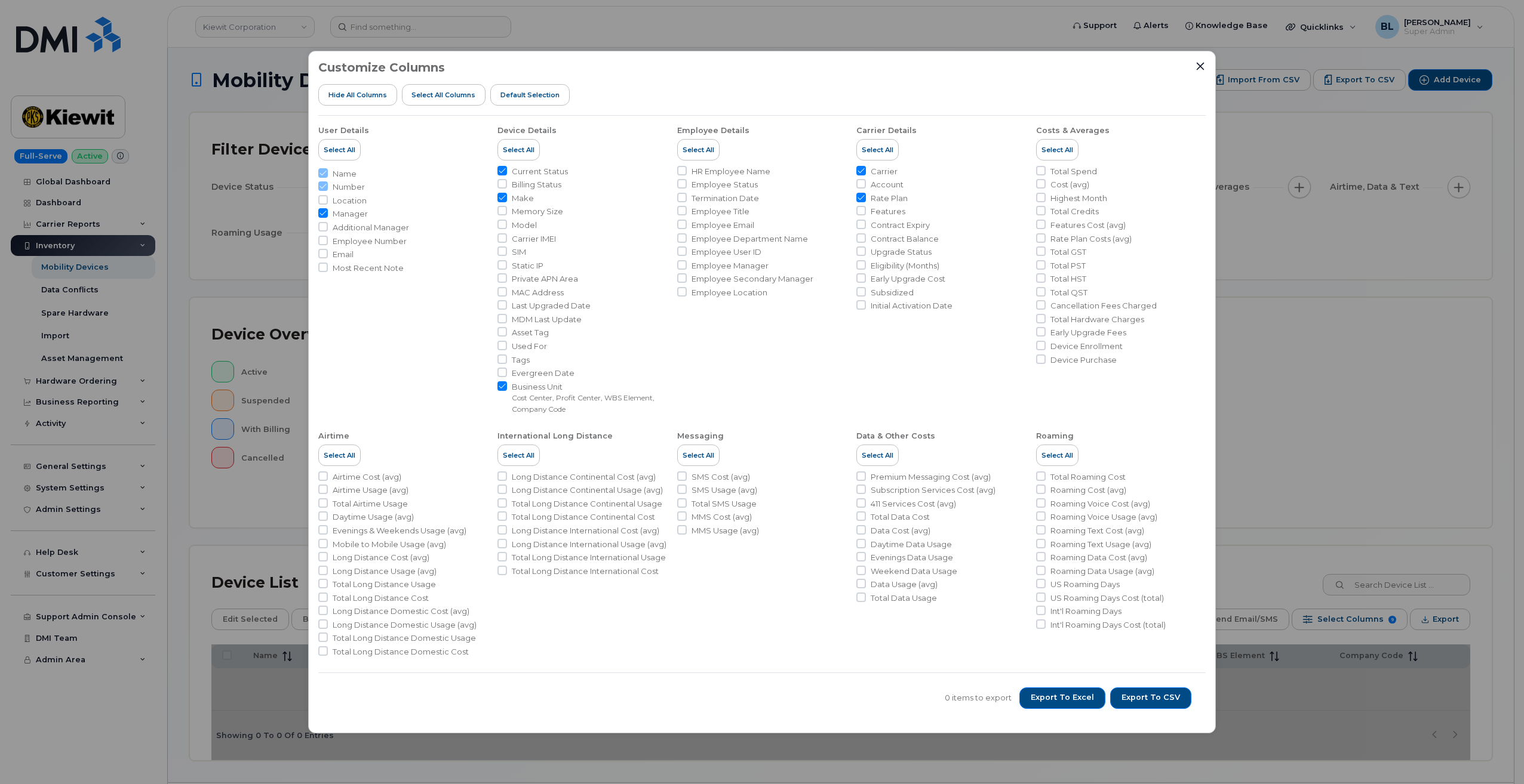
click at [511, 201] on li "Make" at bounding box center [582, 199] width 170 height 12
click at [500, 197] on input "Make" at bounding box center [501, 197] width 9 height 9
checkbox input "false"
click at [677, 169] on input "HR Employee Name" at bounding box center [681, 170] width 9 height 9
checkbox input "true"
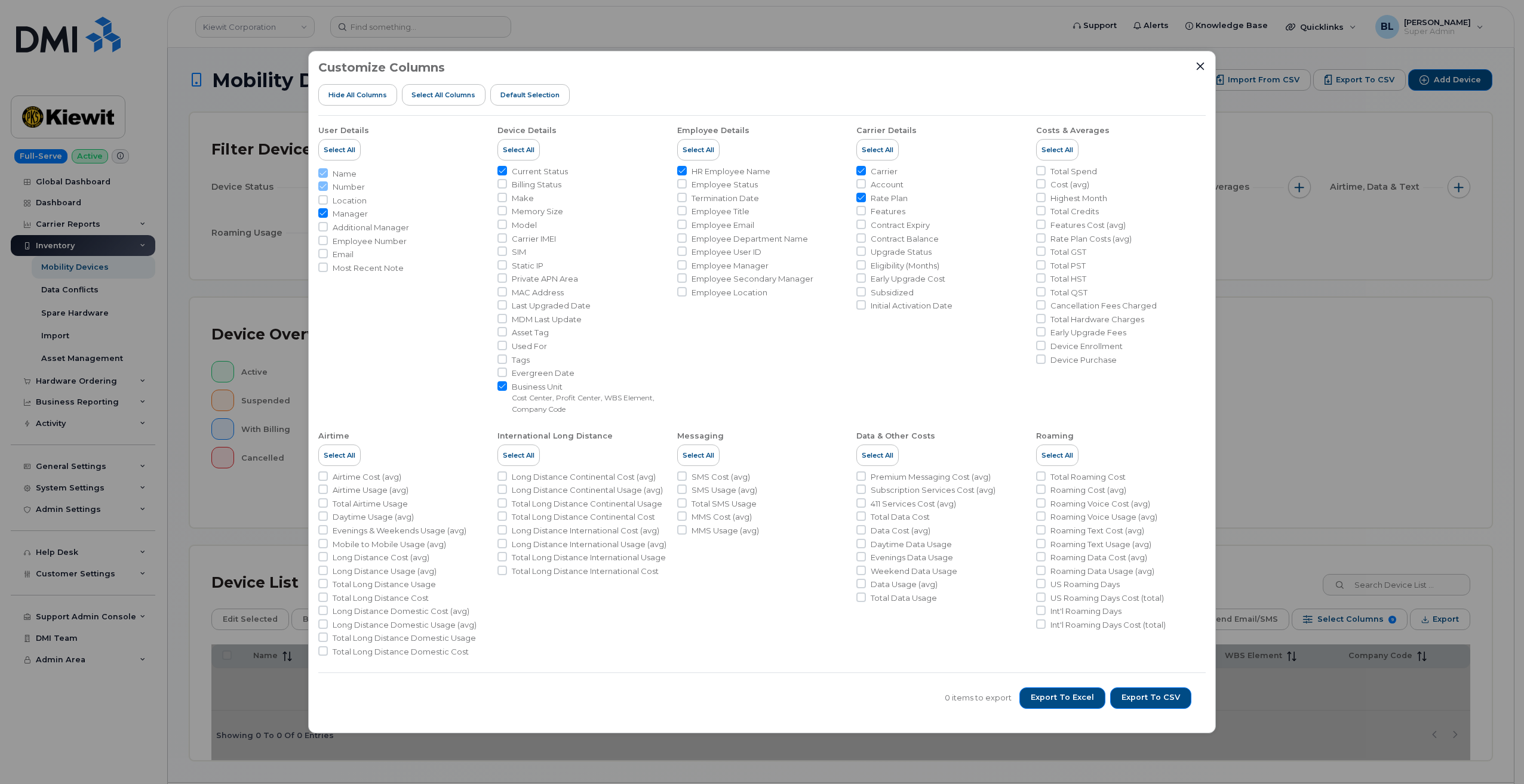
click at [754, 185] on li "Account" at bounding box center [941, 185] width 170 height 12
click at [754, 185] on input "Account" at bounding box center [861, 183] width 9 height 9
checkbox input "true"
click at [754, 196] on input "Rate Plan" at bounding box center [861, 197] width 9 height 9
checkbox input "false"
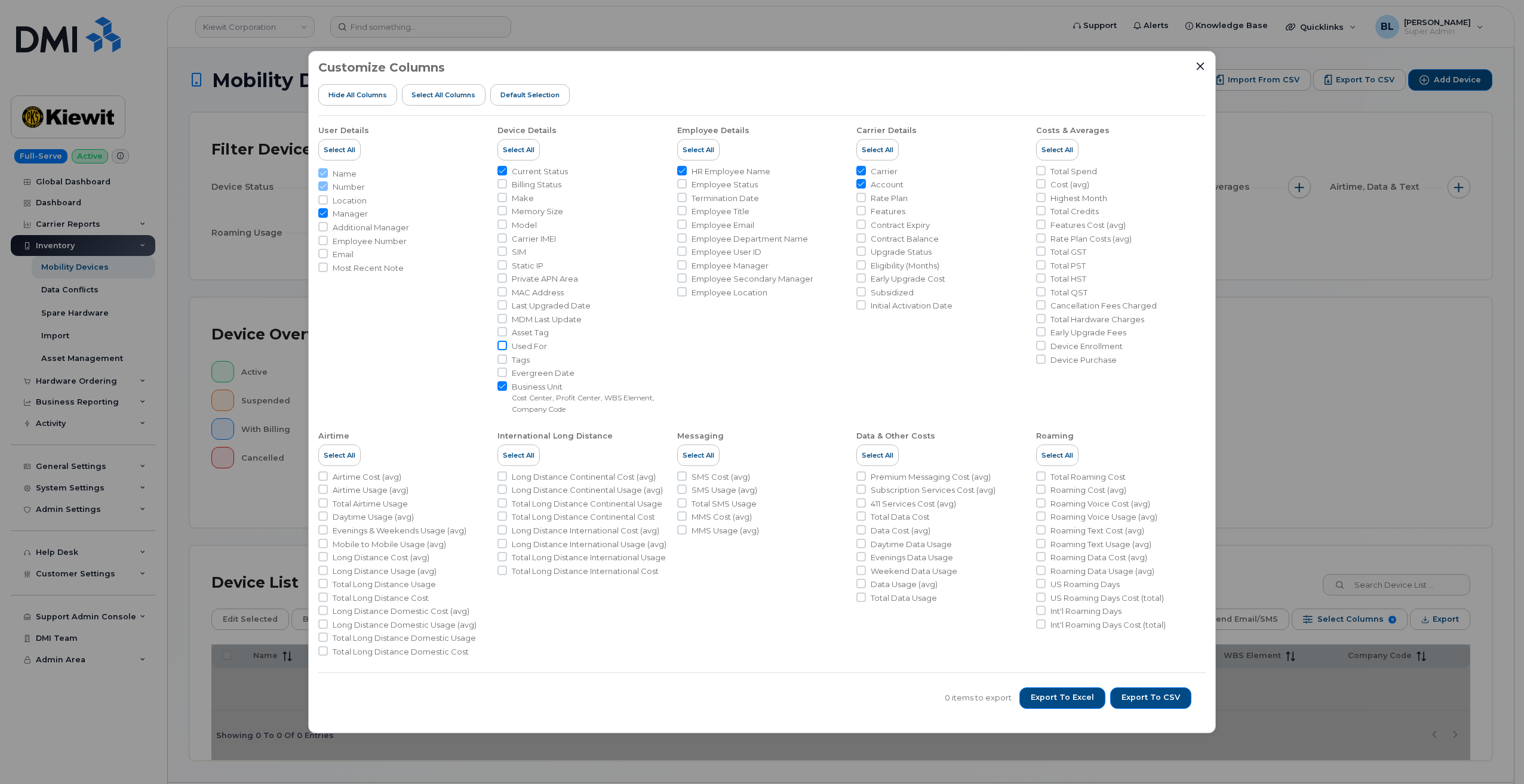
click at [502, 350] on input "Used For" at bounding box center [501, 345] width 9 height 9
checkbox input "true"
click at [500, 359] on input "Tags" at bounding box center [501, 358] width 9 height 9
checkbox input "true"
click at [754, 699] on span "Export to CSV" at bounding box center [1150, 698] width 59 height 11
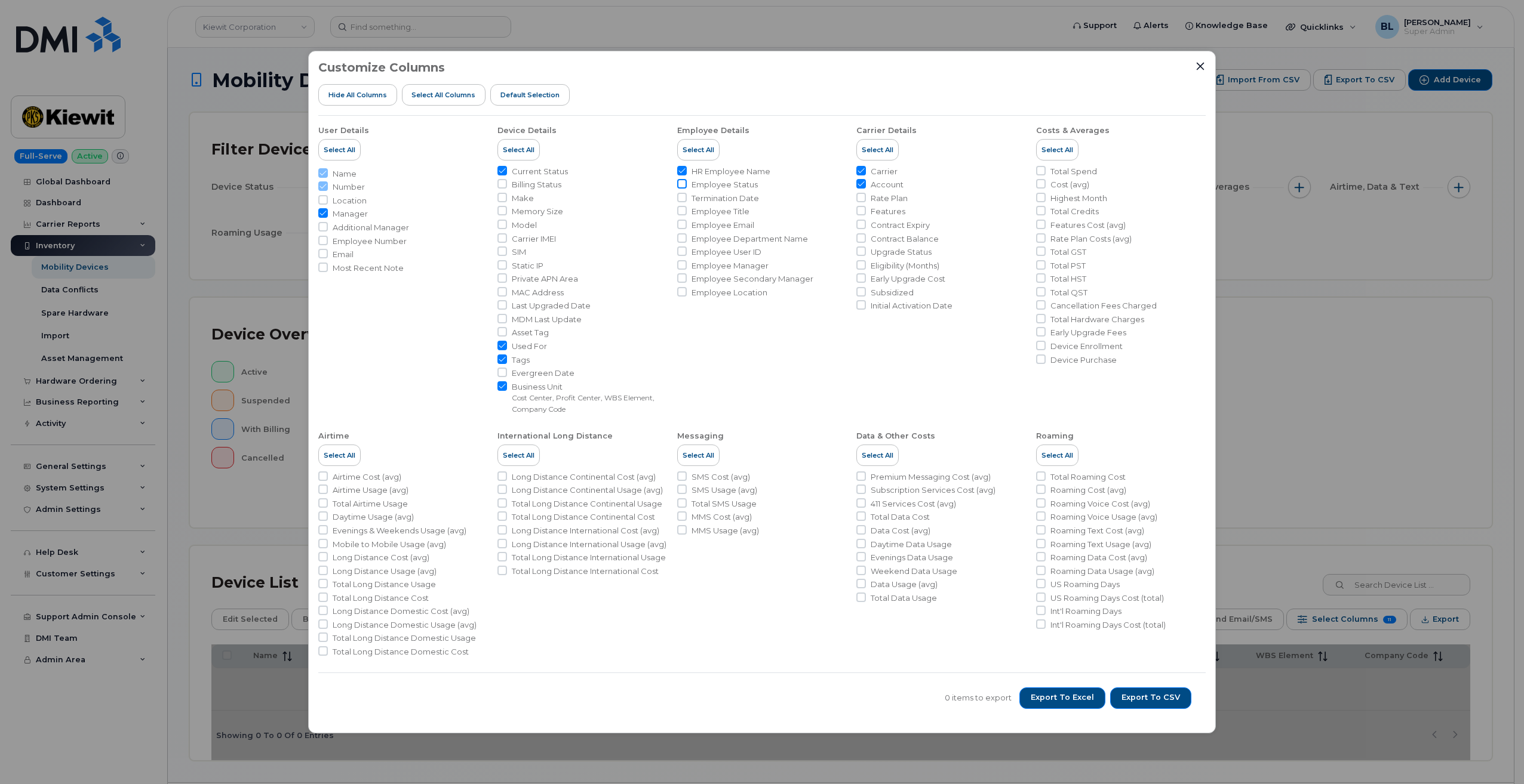
click at [681, 185] on input "Employee Status" at bounding box center [681, 183] width 9 height 9
checkbox input "true"
click at [754, 703] on span "Export to CSV" at bounding box center [1150, 698] width 59 height 11
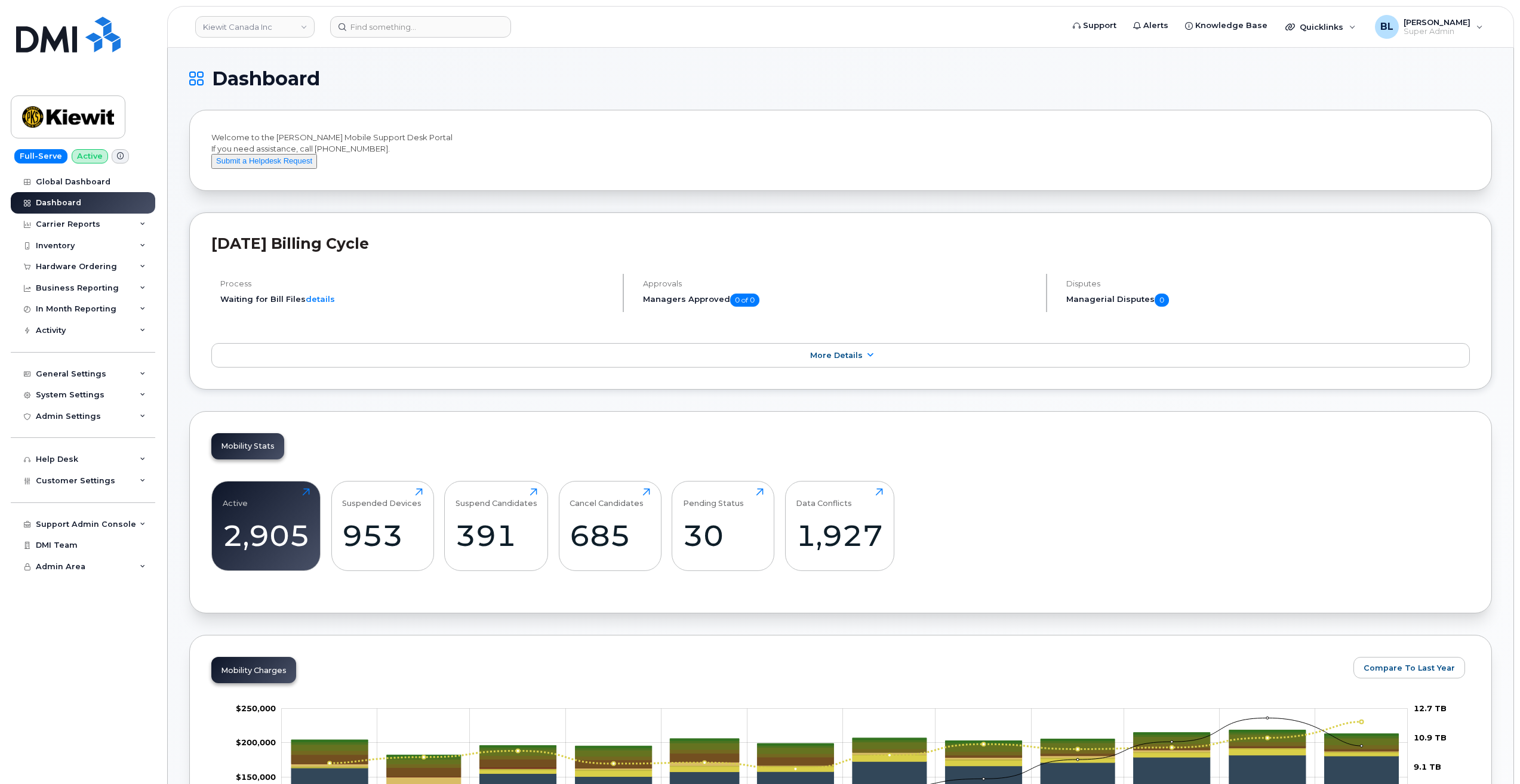
click at [294, 24] on link "Kiewit Canada Inc" at bounding box center [255, 27] width 119 height 22
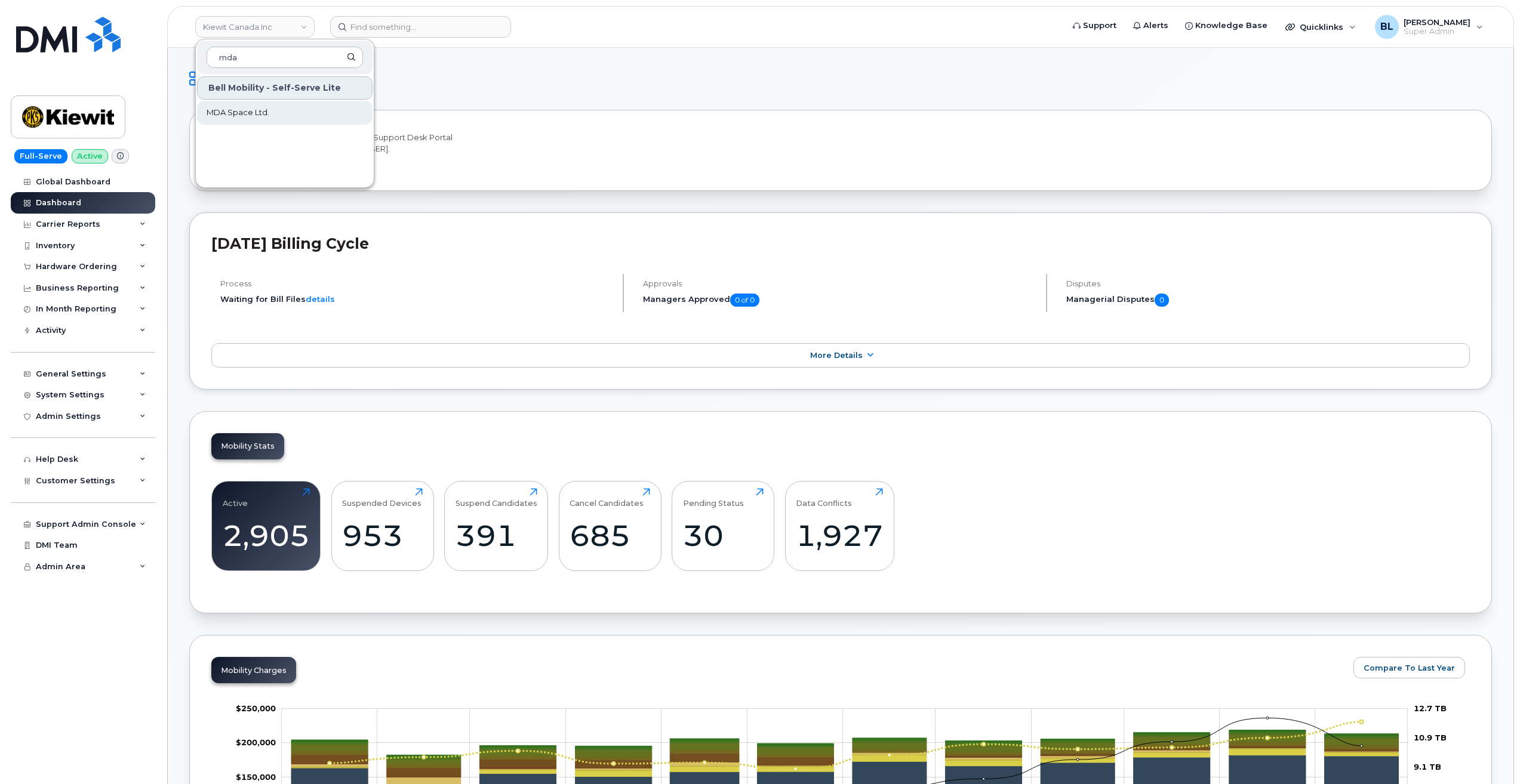
type input "mda"
drag, startPoint x: 254, startPoint y: 117, endPoint x: 264, endPoint y: 117, distance: 10.0
click at [102, 225] on div "Carrier Reports" at bounding box center [83, 225] width 144 height 22
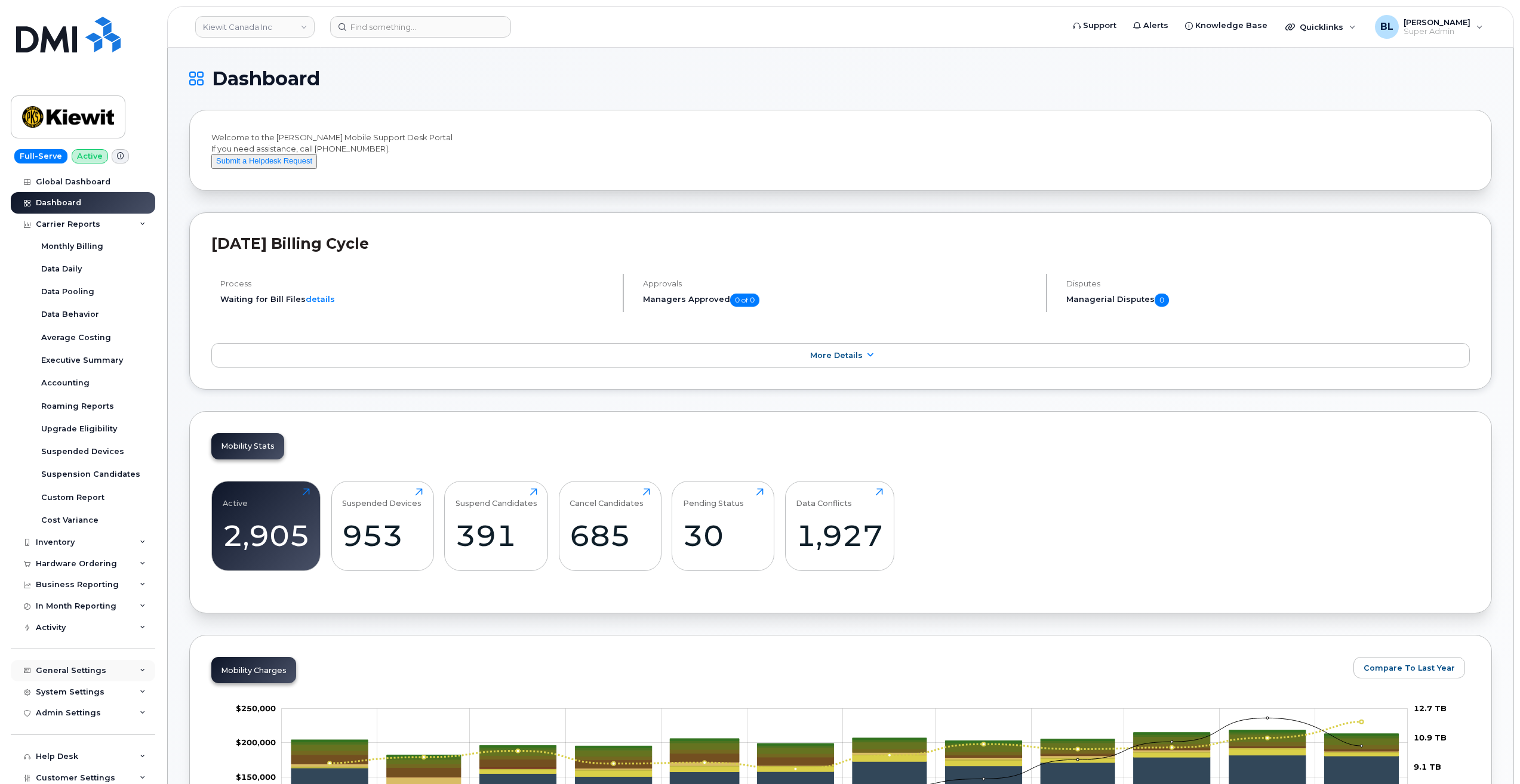
click at [62, 668] on div "General Settings" at bounding box center [71, 671] width 71 height 9
click at [74, 719] on div "Approval Mapping" at bounding box center [79, 715] width 76 height 11
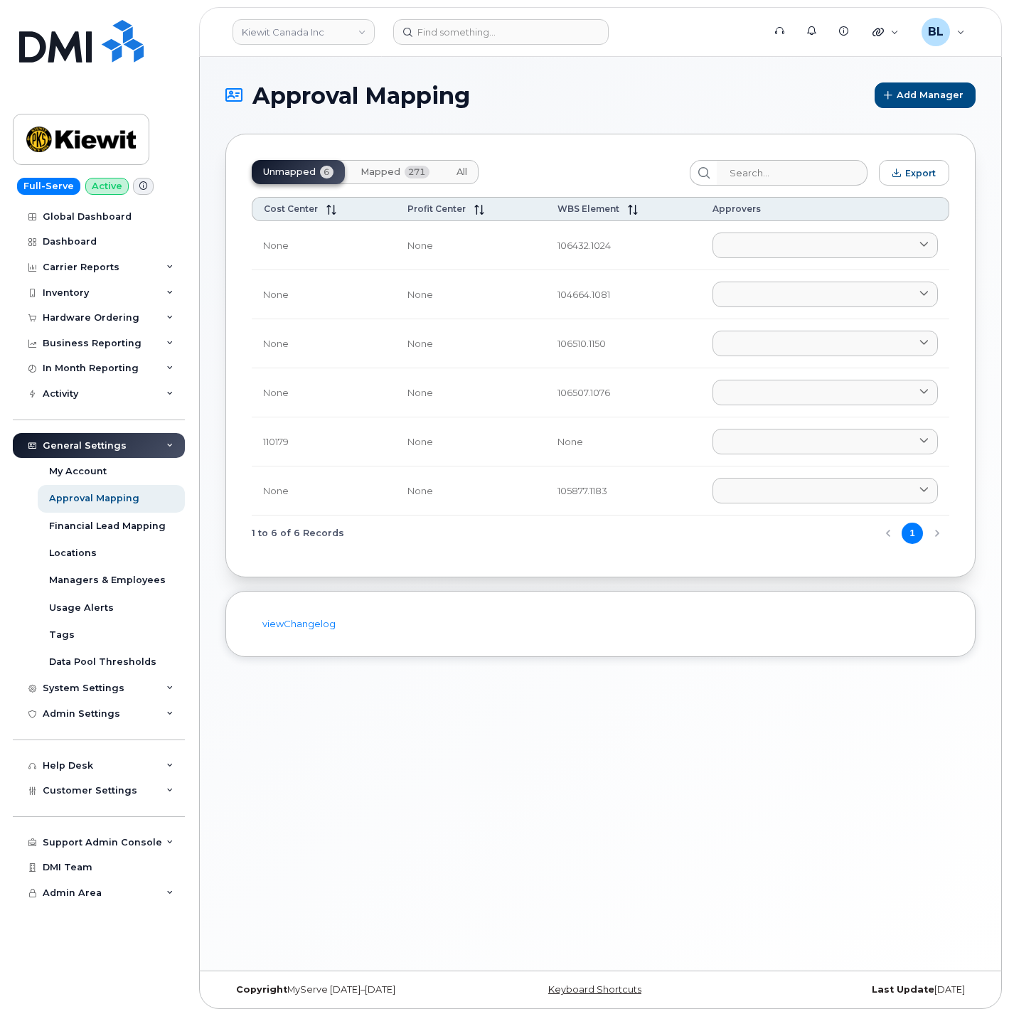
click at [354, 9] on header "Kiewit Canada Inc Support Alerts Knowledge Base Quicklinks Suspend / Cancel Dev…" at bounding box center [600, 32] width 803 height 50
click at [346, 26] on link "Kiewit Canada Inc" at bounding box center [304, 32] width 142 height 26
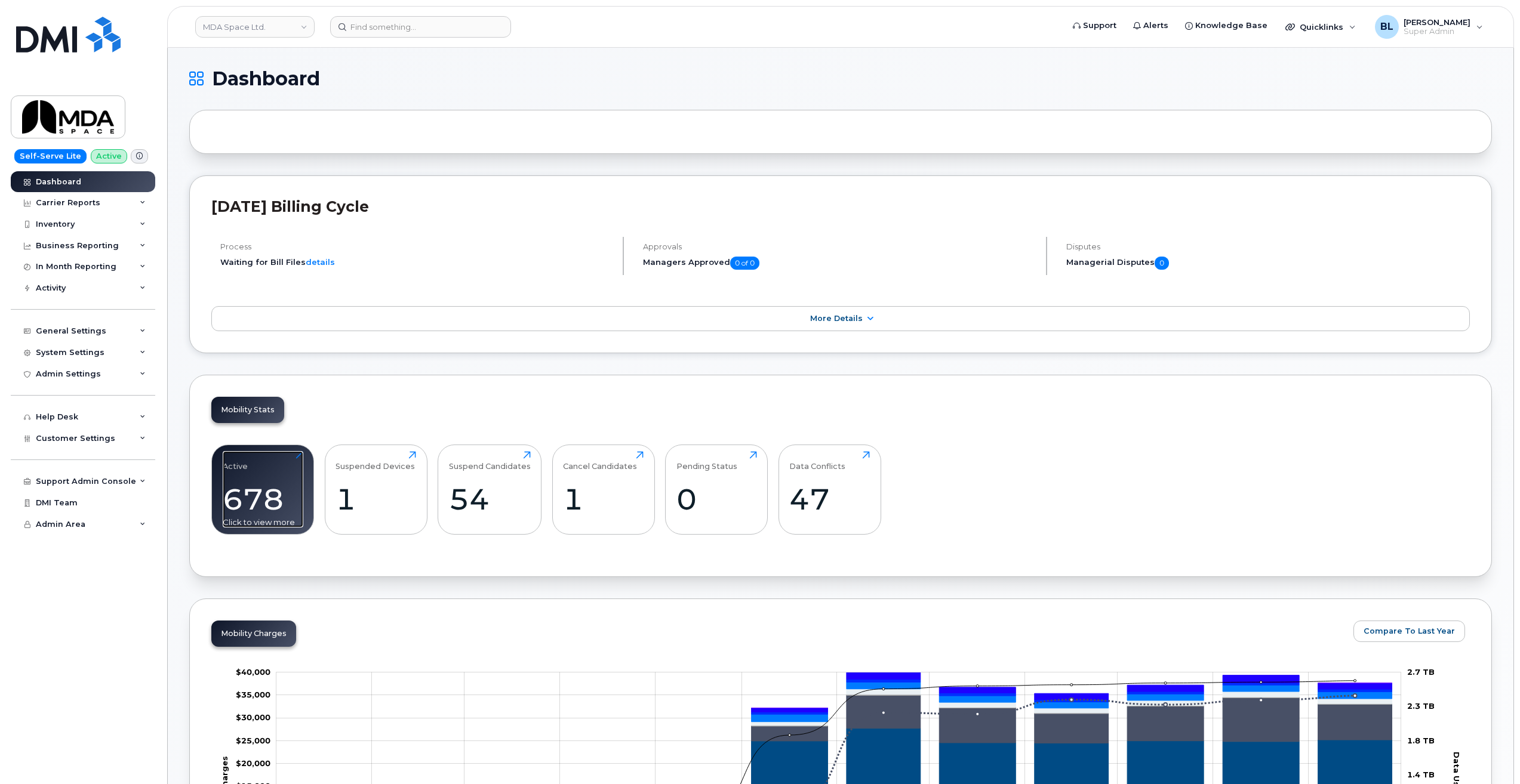
drag, startPoint x: 264, startPoint y: 479, endPoint x: 301, endPoint y: 460, distance: 41.6
click at [264, 479] on div "Active 678 Click to view more" at bounding box center [263, 489] width 81 height 76
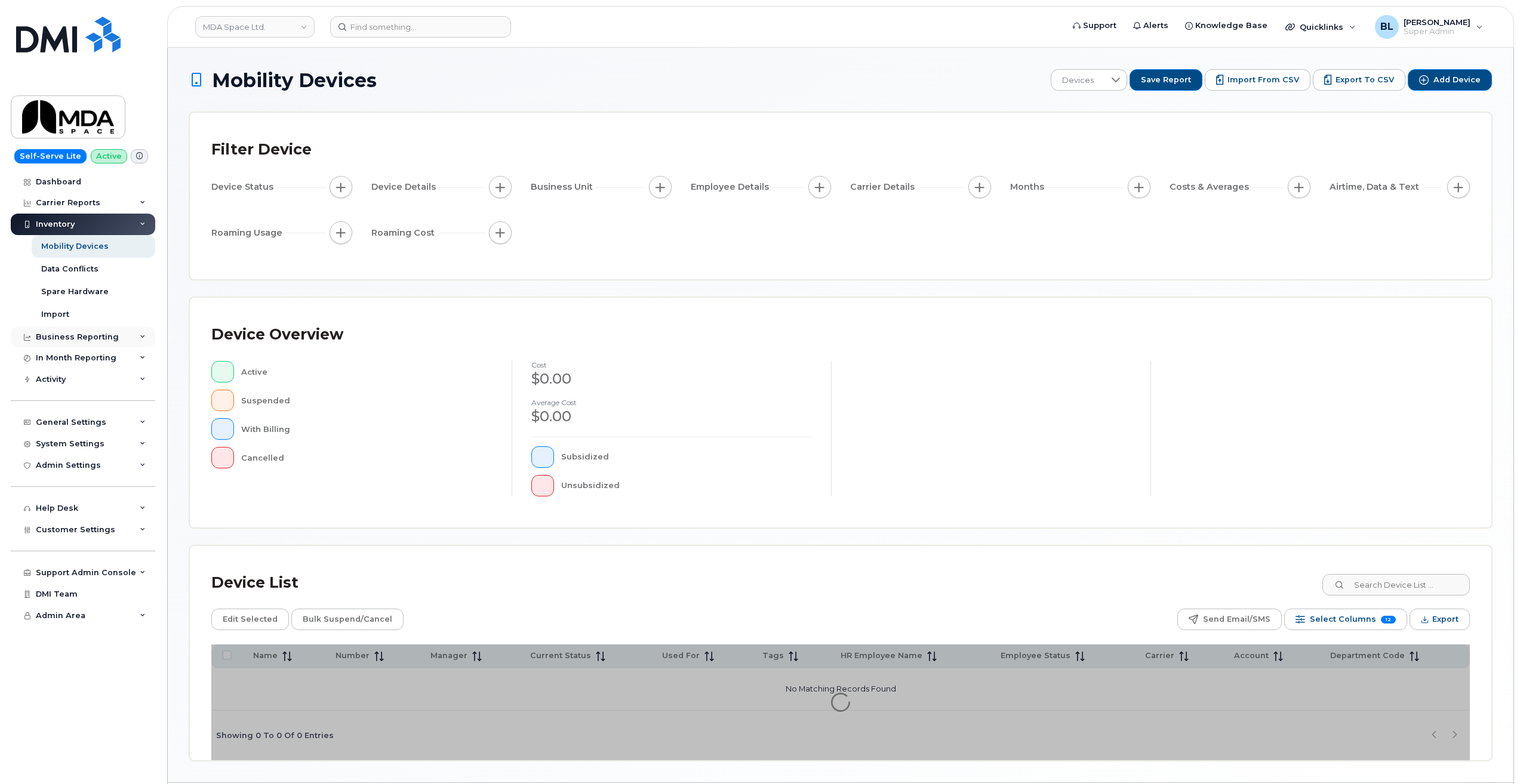
click at [100, 336] on div "Business Reporting" at bounding box center [77, 337] width 83 height 9
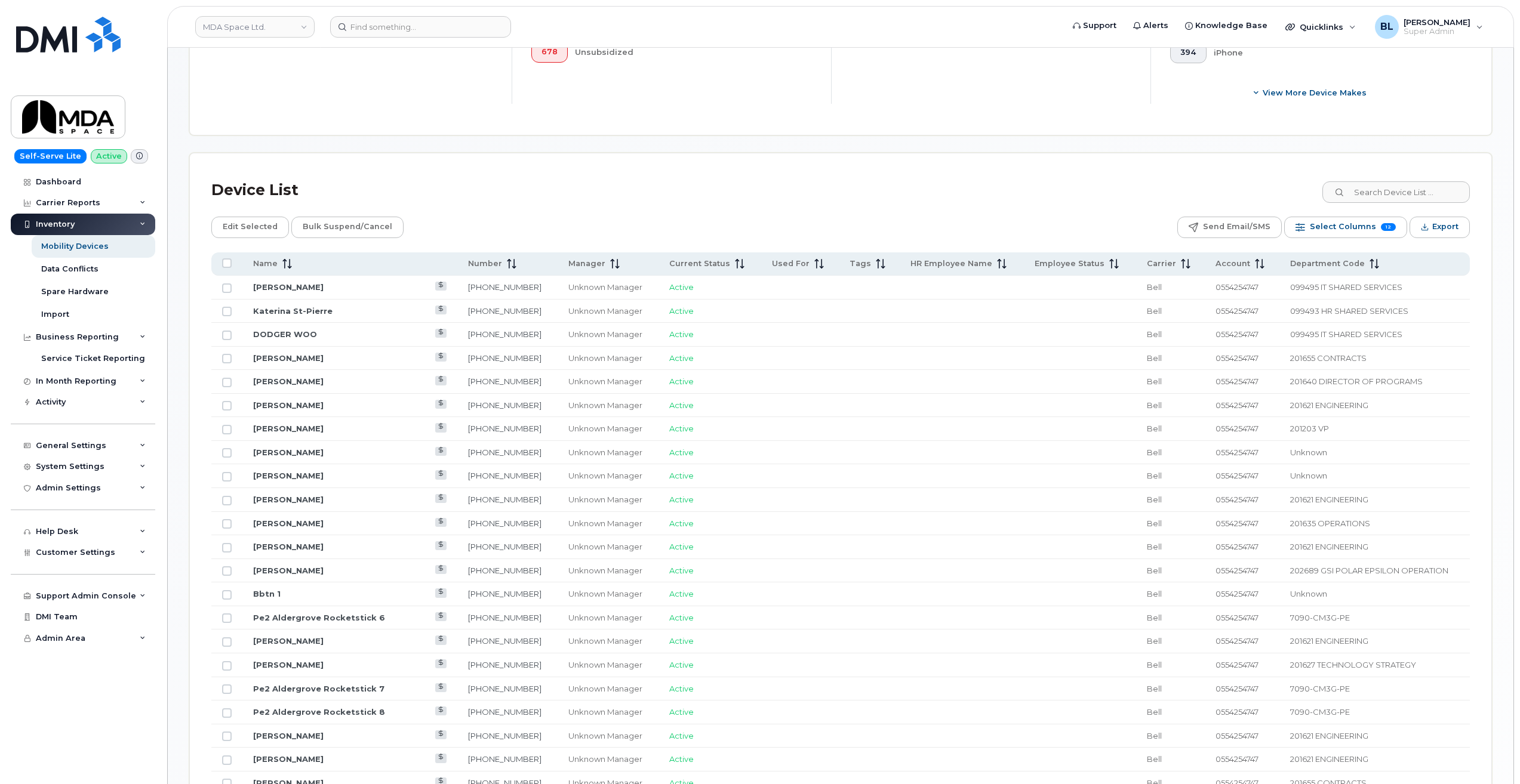
scroll to position [441, 0]
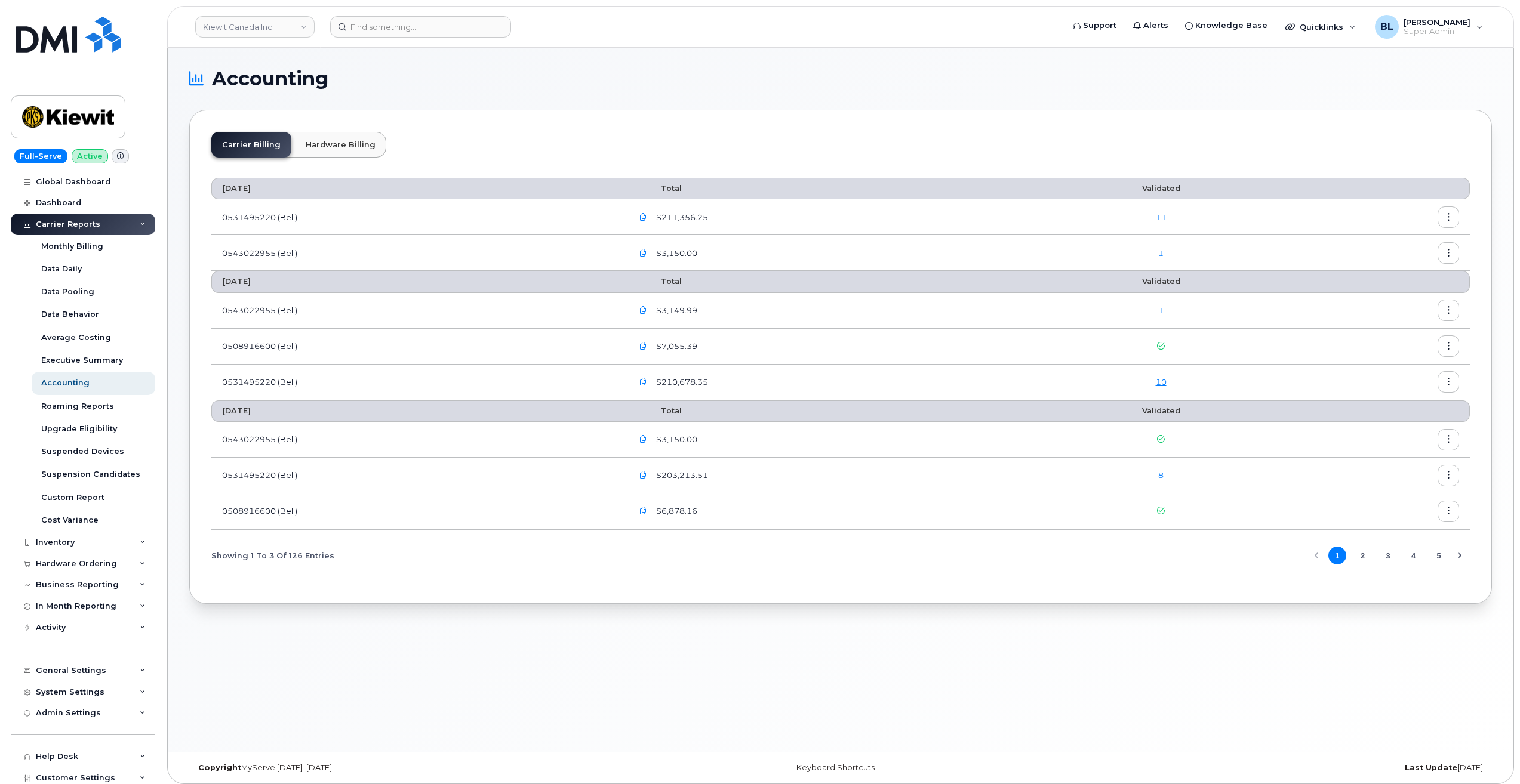
click at [1163, 311] on link "1" at bounding box center [1161, 310] width 5 height 9
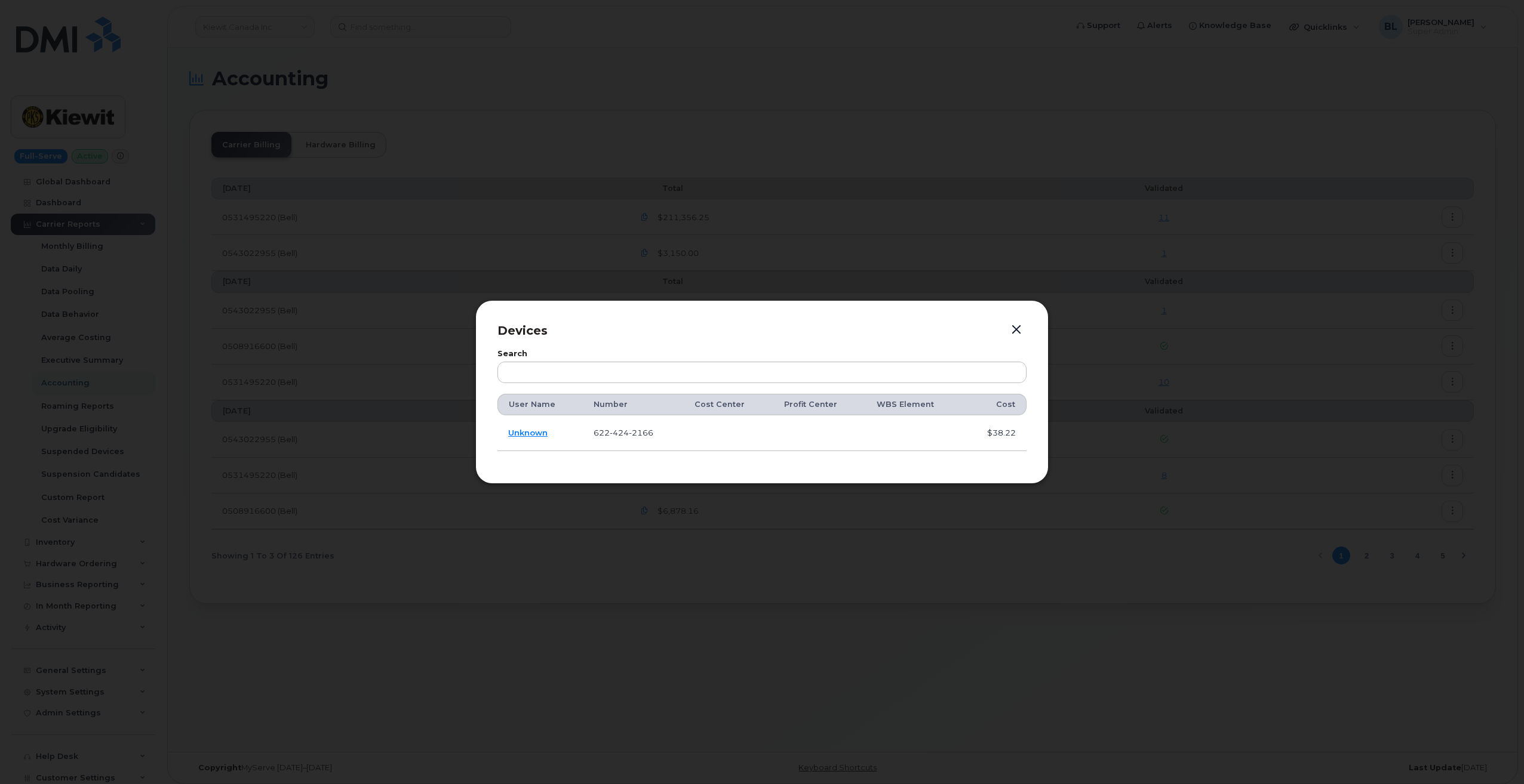
click at [621, 437] on span "424" at bounding box center [619, 432] width 19 height 9
copy span "622 424 2166"
click at [671, 191] on div at bounding box center [762, 392] width 1524 height 784
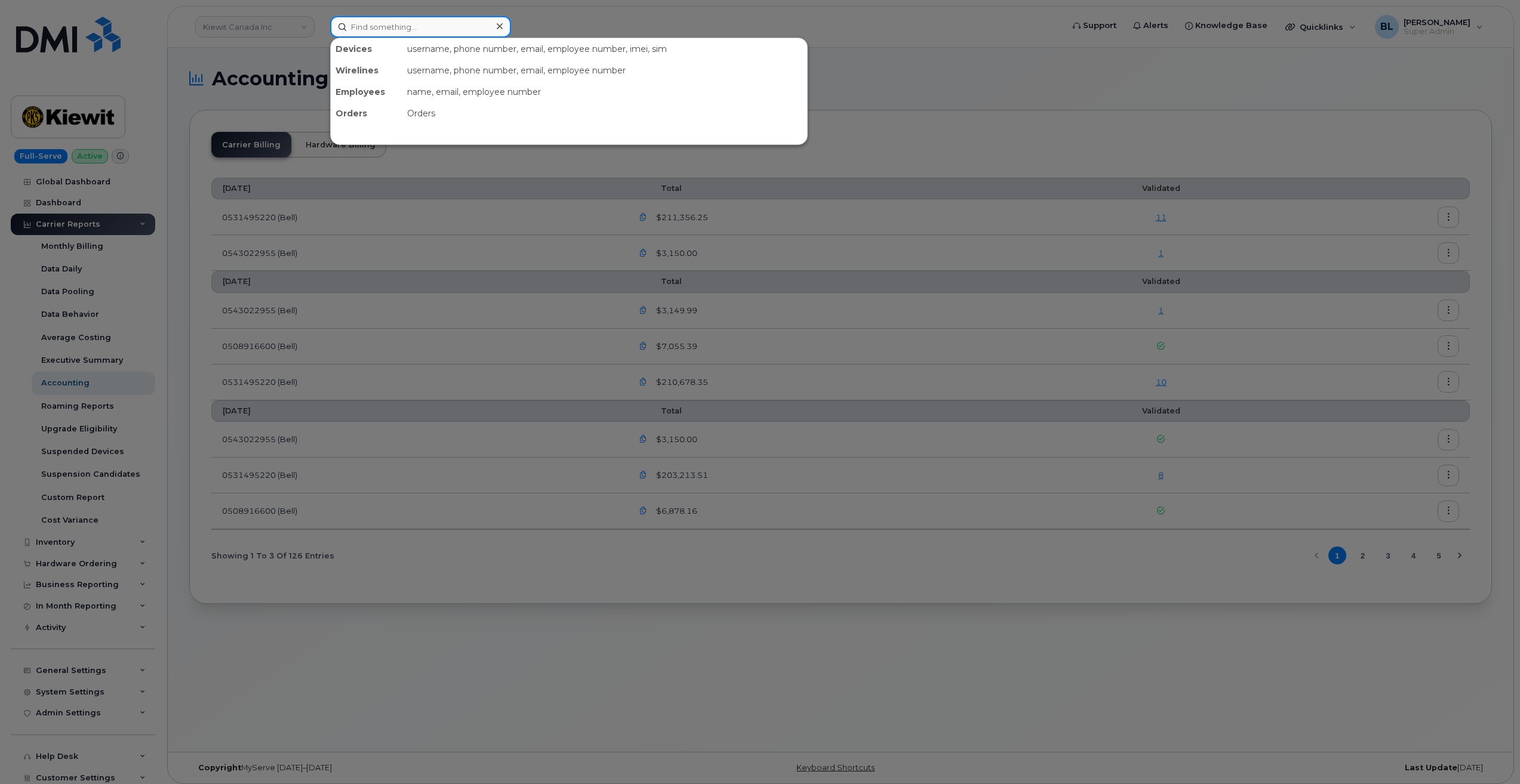
click at [424, 23] on input at bounding box center [420, 27] width 181 height 22
paste input "6224242166"
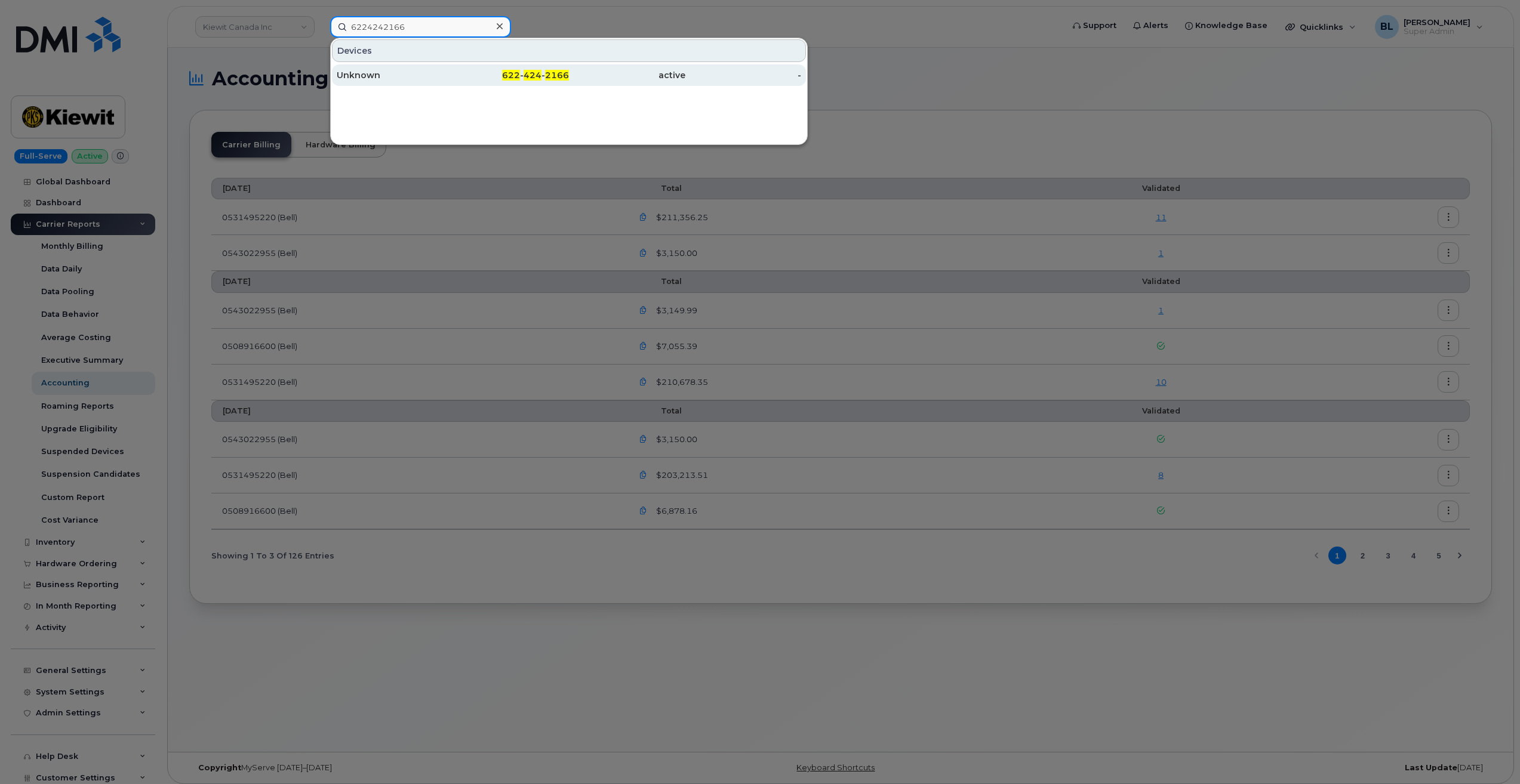
type input "6224242166"
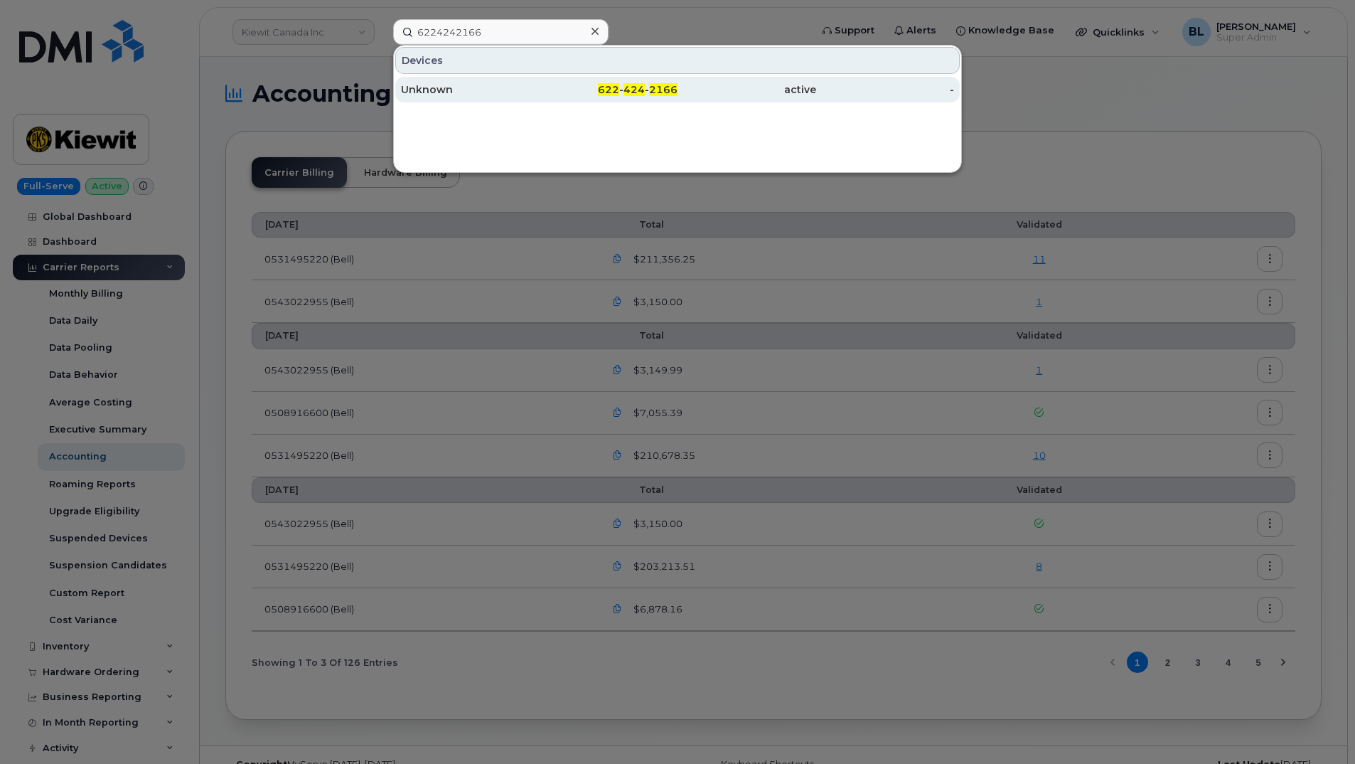
click at [690, 85] on div "active" at bounding box center [747, 89] width 139 height 14
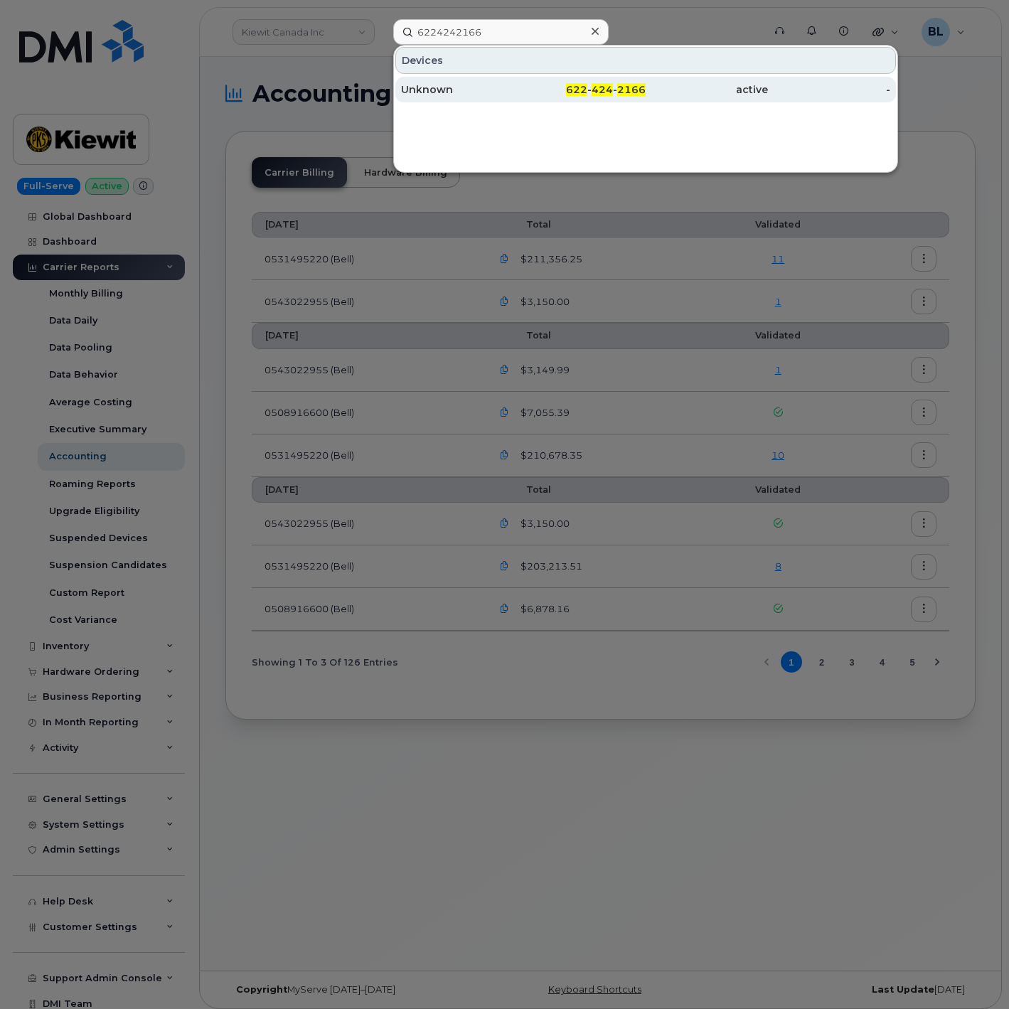
drag, startPoint x: 594, startPoint y: 101, endPoint x: 577, endPoint y: 101, distance: 17.1
click at [594, 101] on div "622 - 424 - 2166" at bounding box center [584, 90] width 122 height 26
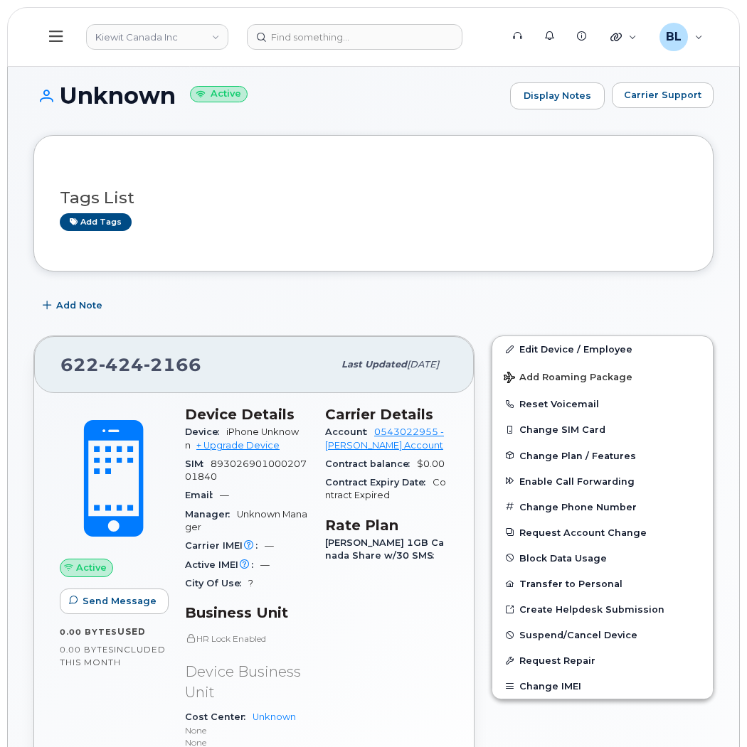
drag, startPoint x: 276, startPoint y: 240, endPoint x: 272, endPoint y: 254, distance: 14.7
click at [276, 240] on div "Tags List Add tags" at bounding box center [373, 203] width 627 height 84
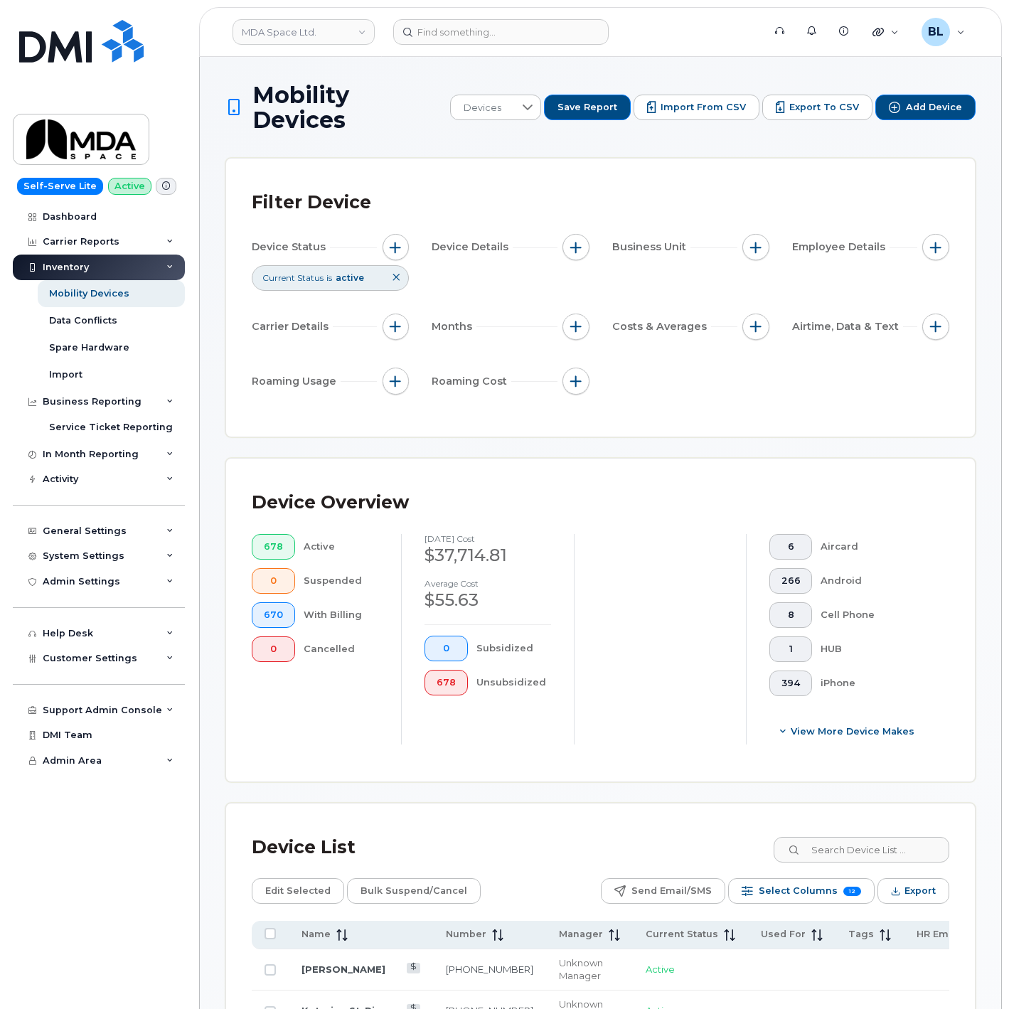
scroll to position [525, 0]
